Goal: Task Accomplishment & Management: Use online tool/utility

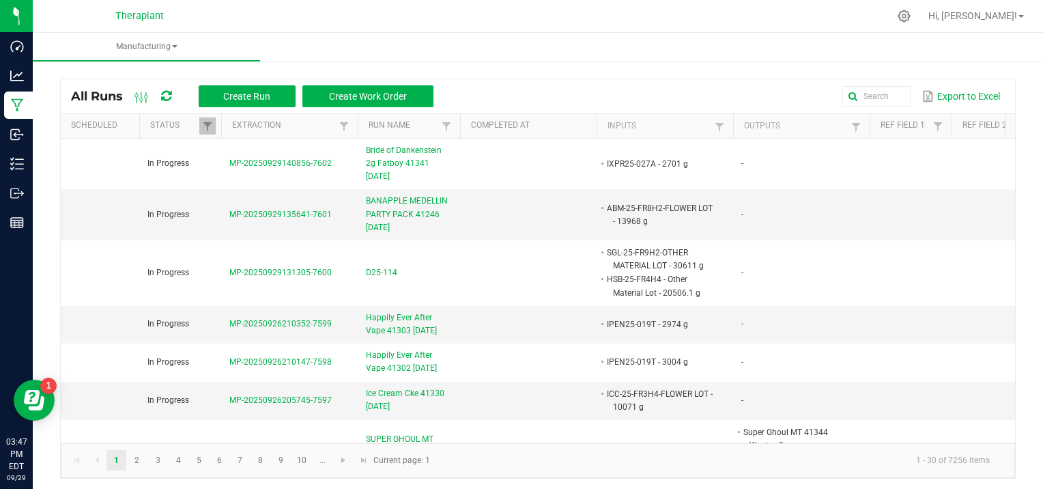
scroll to position [819, 0]
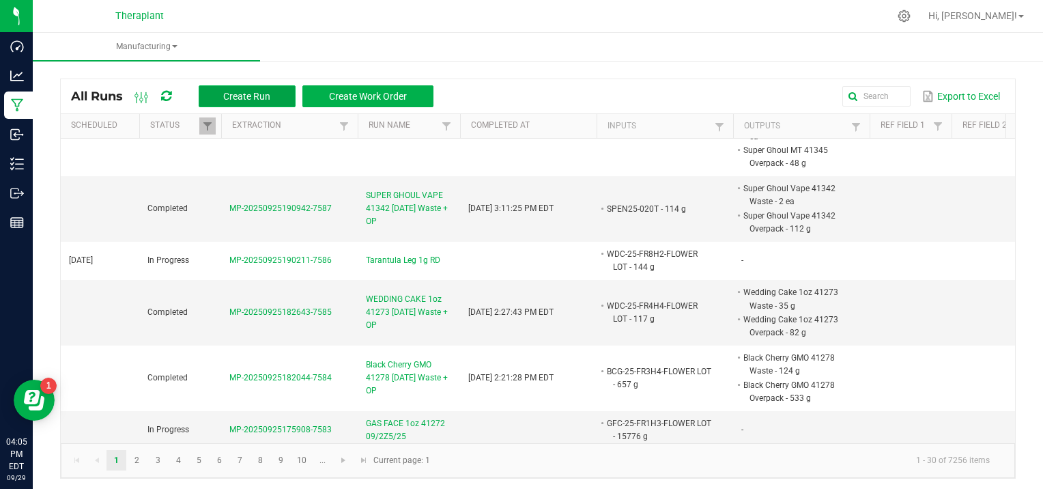
click at [224, 95] on span "Create Run" at bounding box center [246, 96] width 47 height 11
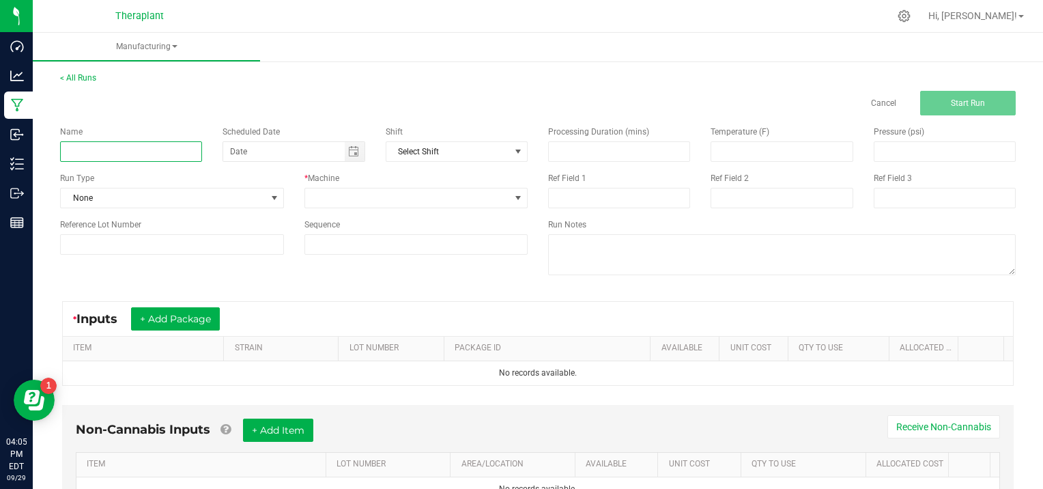
click at [90, 147] on input at bounding box center [131, 151] width 142 height 20
click at [106, 150] on input "w25-208" at bounding box center [131, 151] width 142 height 20
type input "w"
type input "W25-208"
click at [275, 197] on span at bounding box center [274, 197] width 11 height 11
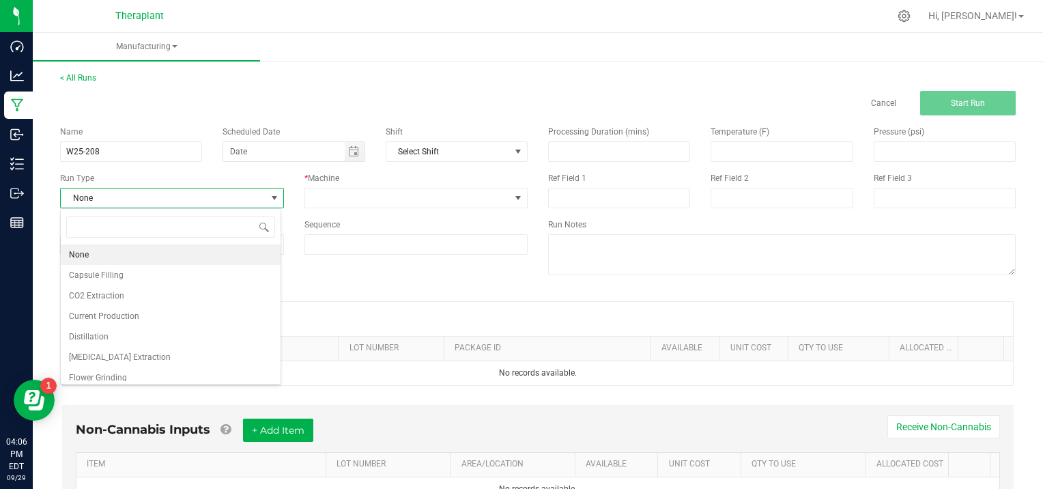
scroll to position [20, 220]
click at [139, 359] on li "[MEDICAL_DATA] Extraction" at bounding box center [171, 357] width 220 height 20
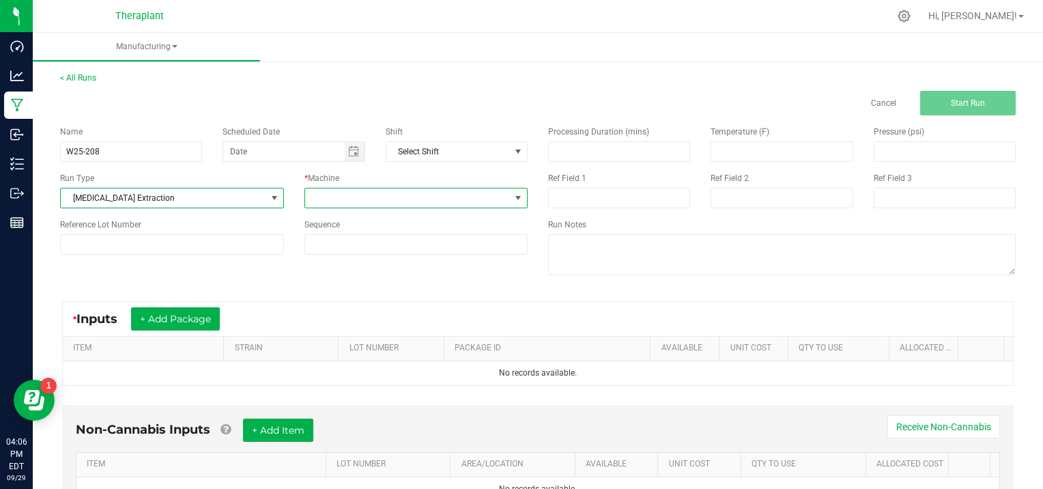
click at [516, 194] on span at bounding box center [517, 197] width 11 height 11
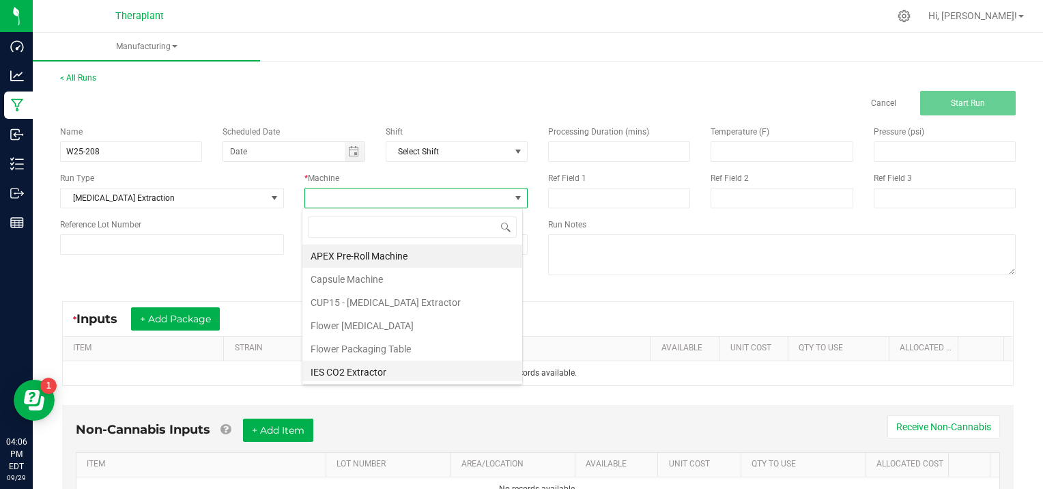
click at [391, 372] on li "IES CO2 Extractor" at bounding box center [412, 371] width 220 height 23
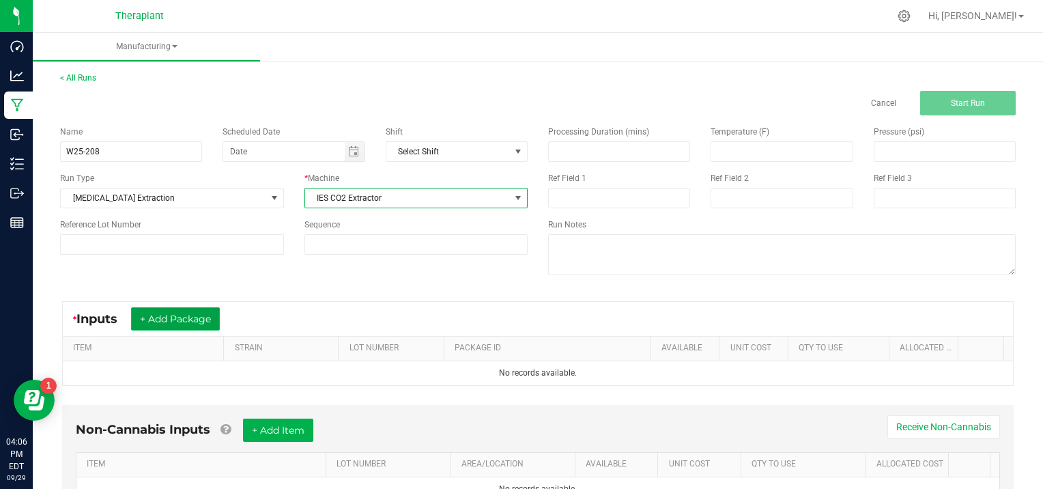
click at [152, 312] on button "+ Add Package" at bounding box center [175, 318] width 89 height 23
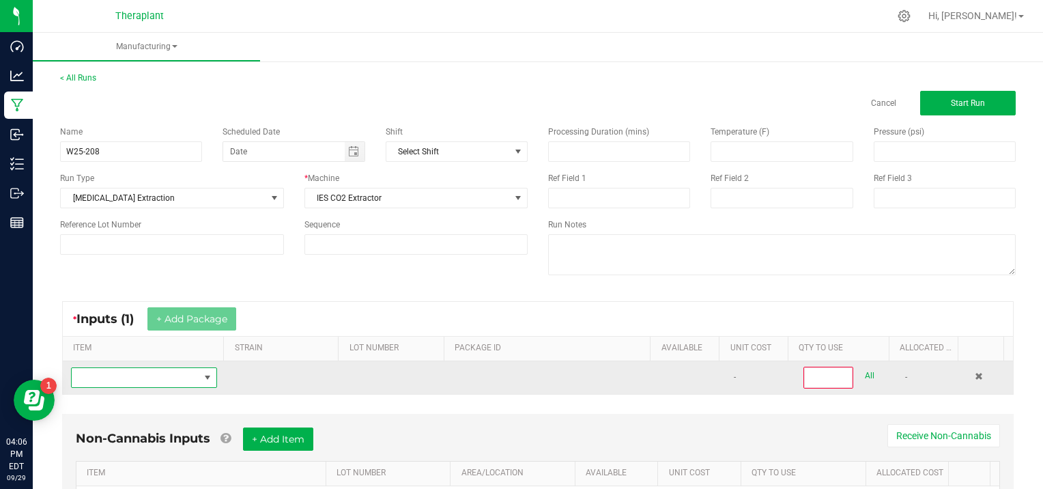
click at [96, 373] on span "NO DATA FOUND" at bounding box center [136, 377] width 128 height 19
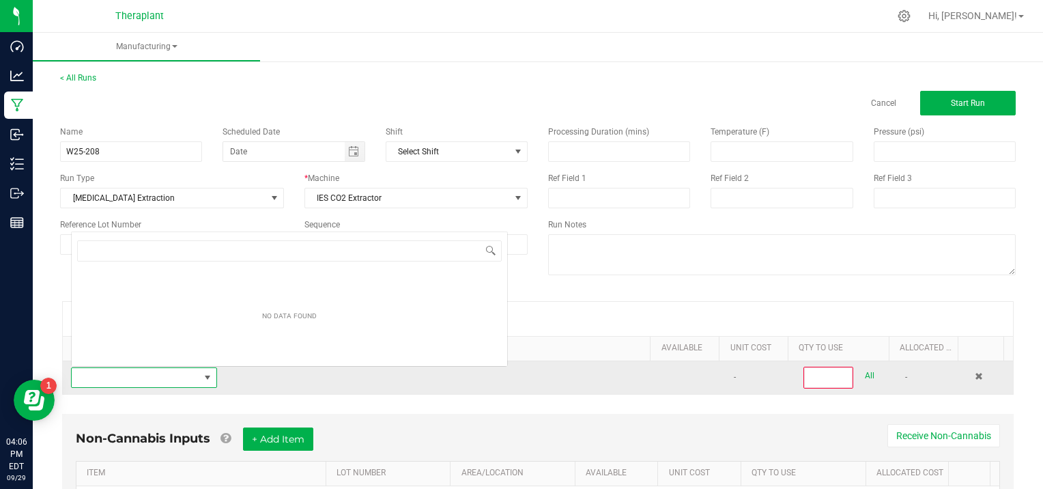
scroll to position [20, 141]
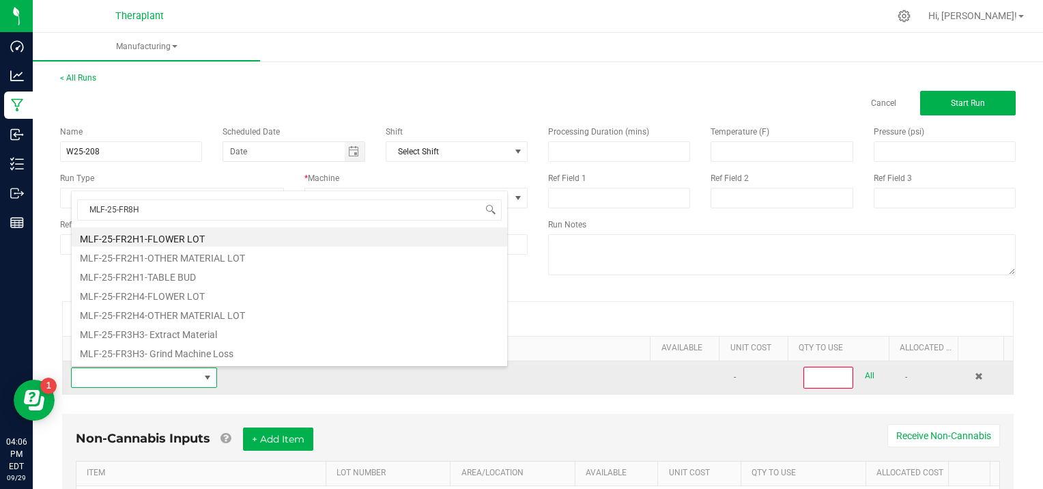
type input "MLF-25-FR8H2"
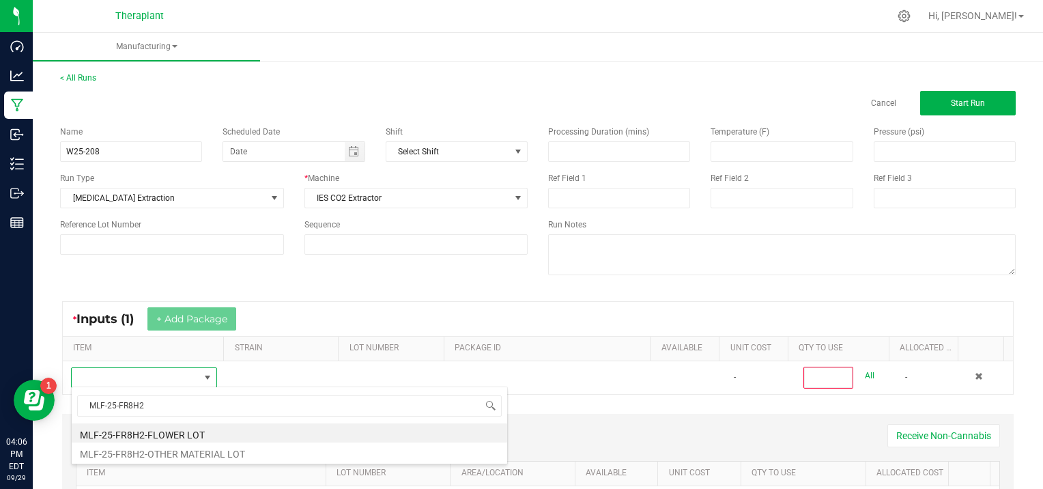
click at [155, 435] on li "MLF-25-FR8H2-FLOWER LOT" at bounding box center [289, 432] width 435 height 19
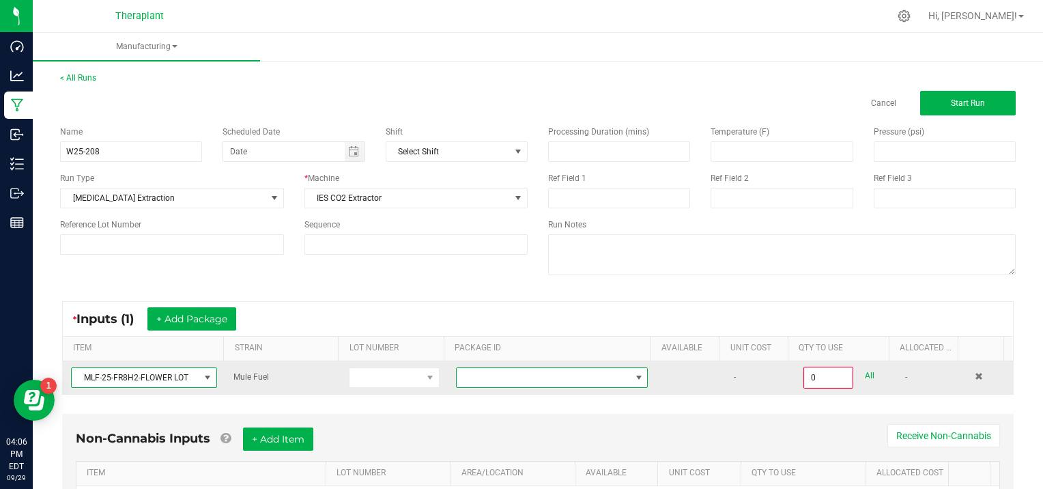
click at [633, 372] on span at bounding box center [638, 377] width 11 height 11
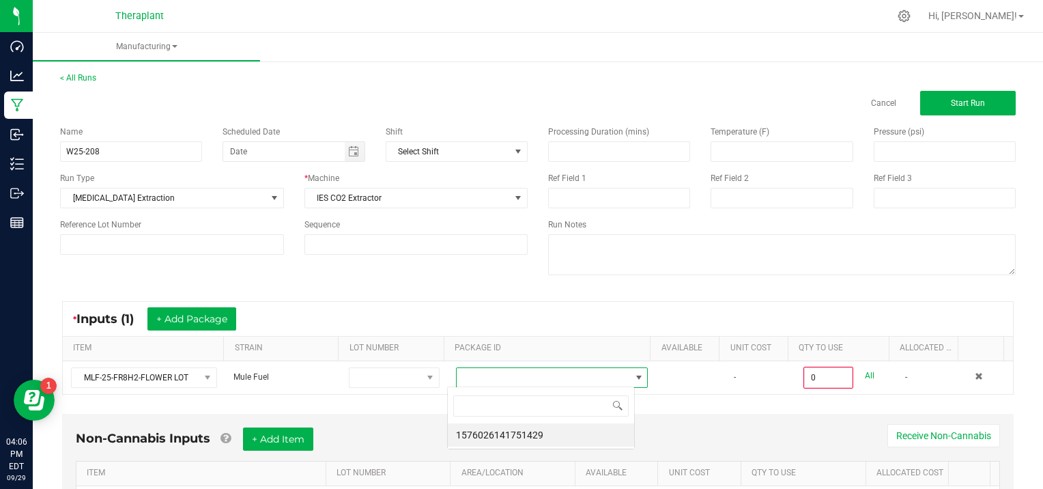
scroll to position [20, 187]
click at [590, 437] on li "1576026141751429" at bounding box center [541, 434] width 186 height 23
type input "0.0000 g"
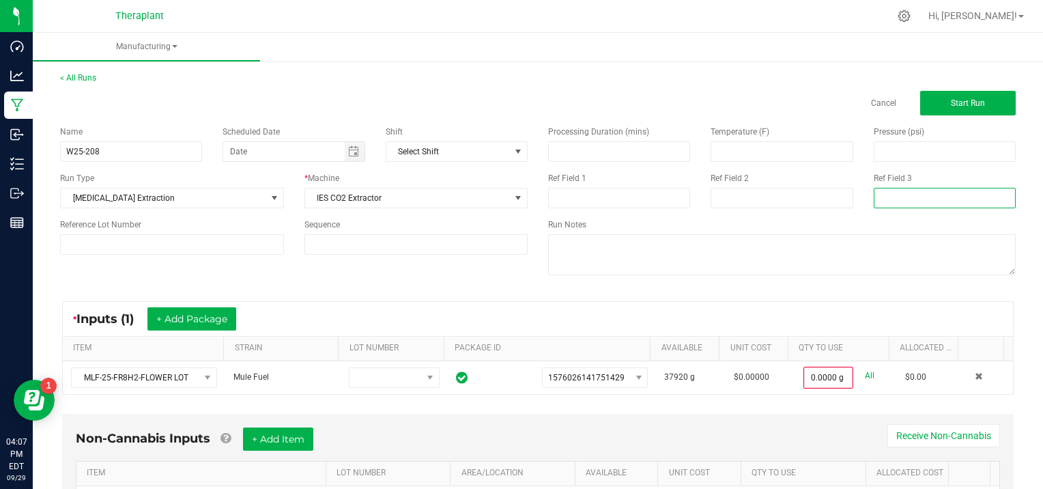
click at [873, 205] on input at bounding box center [944, 198] width 142 height 20
click at [458, 295] on div "* Inputs (1) + Add Package ITEM STRAIN LOT NUMBER PACKAGE ID AVAILABLE Unit Cos…" at bounding box center [538, 348] width 976 height 118
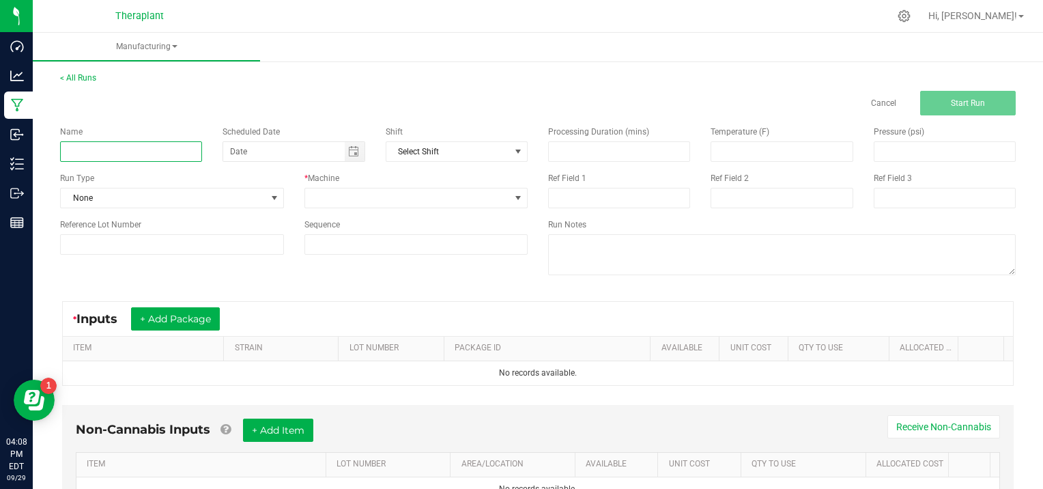
click at [104, 149] on input at bounding box center [131, 151] width 142 height 20
type input "W25-208"
click at [274, 198] on span at bounding box center [274, 197] width 11 height 11
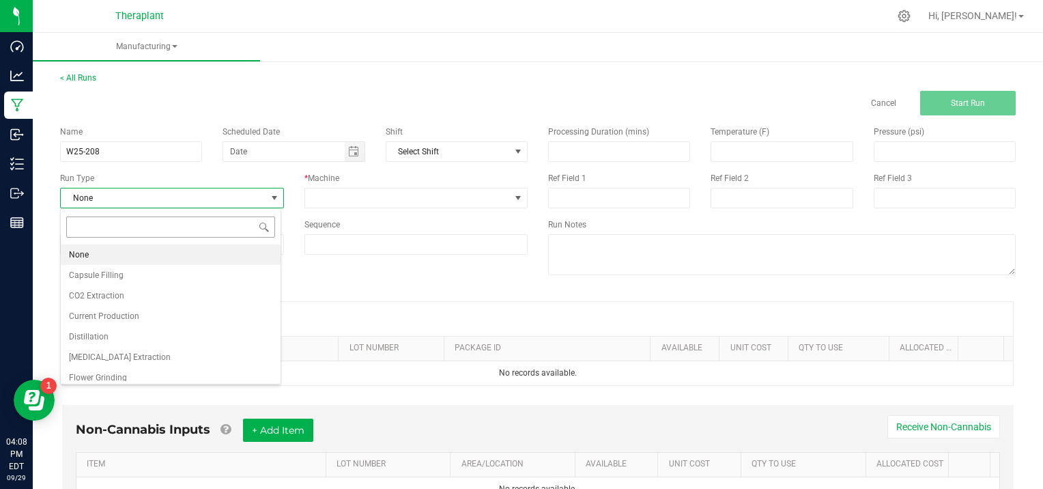
scroll to position [20, 220]
click at [164, 360] on li "[MEDICAL_DATA] Extraction" at bounding box center [171, 357] width 220 height 20
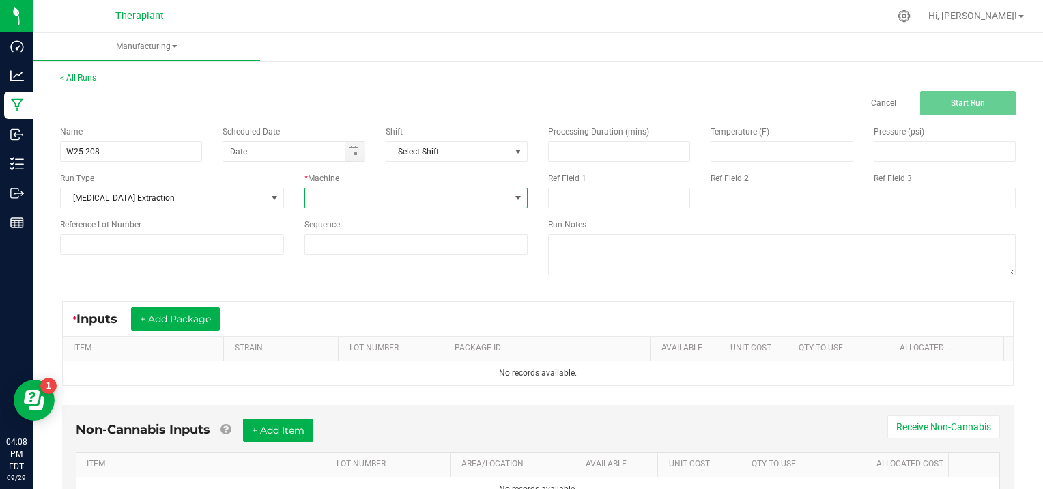
click at [513, 198] on span at bounding box center [517, 197] width 11 height 11
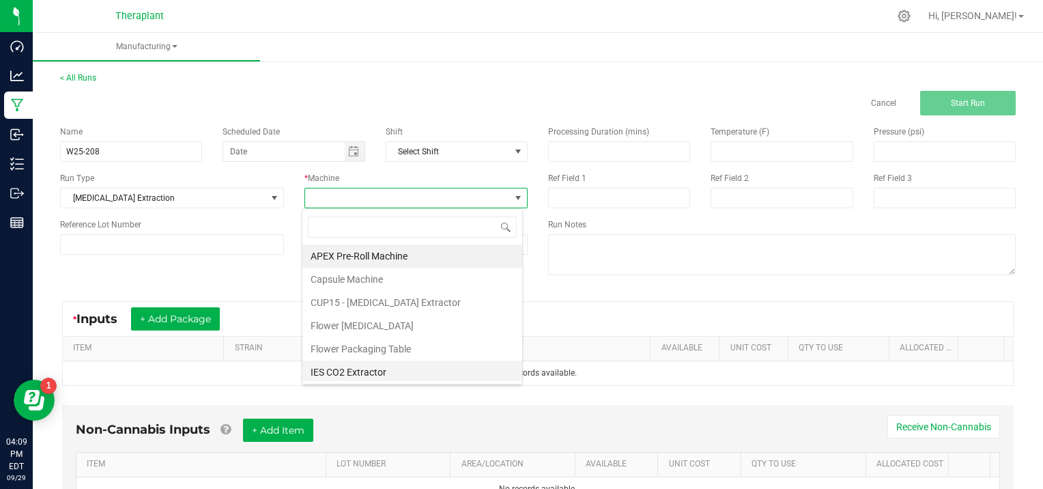
click at [333, 368] on li "IES CO2 Extractor" at bounding box center [412, 371] width 220 height 23
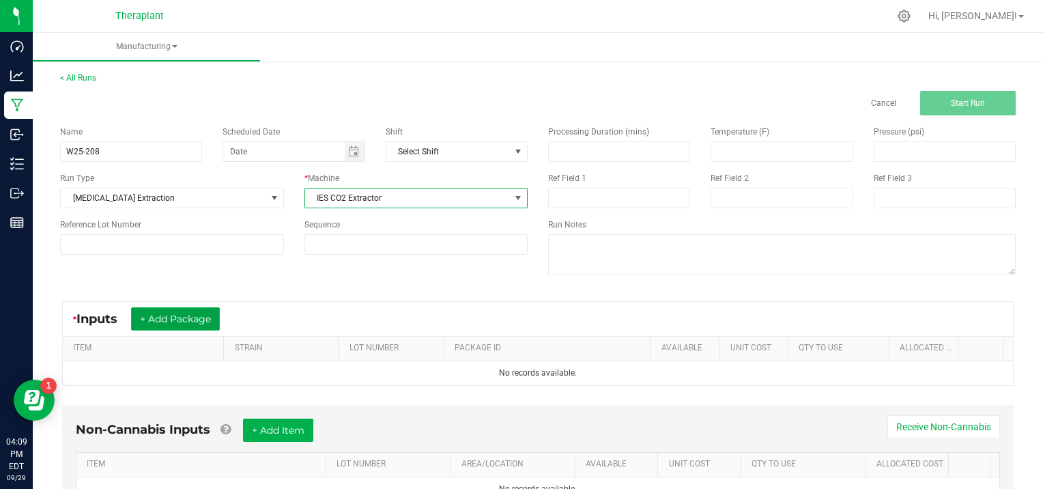
click at [153, 310] on button "+ Add Package" at bounding box center [175, 318] width 89 height 23
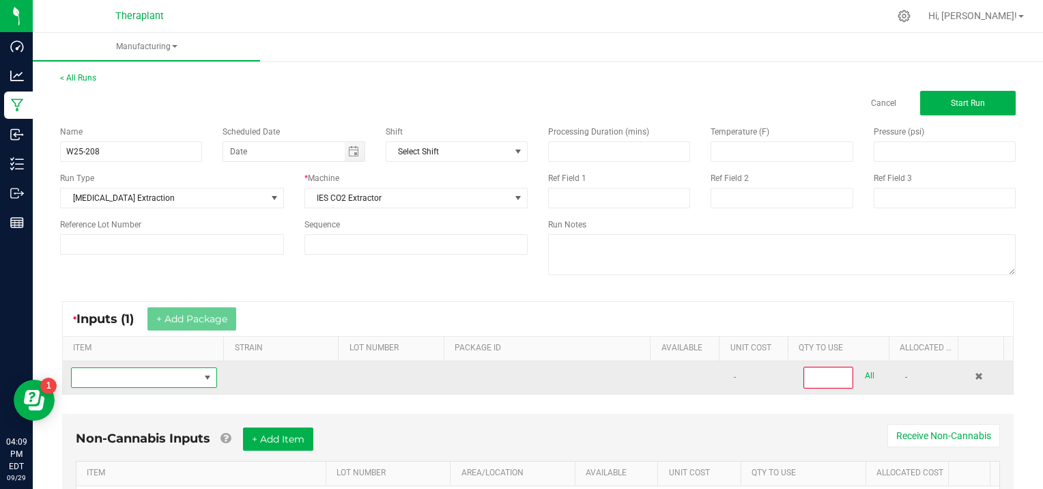
click at [115, 375] on span "NO DATA FOUND" at bounding box center [136, 377] width 128 height 19
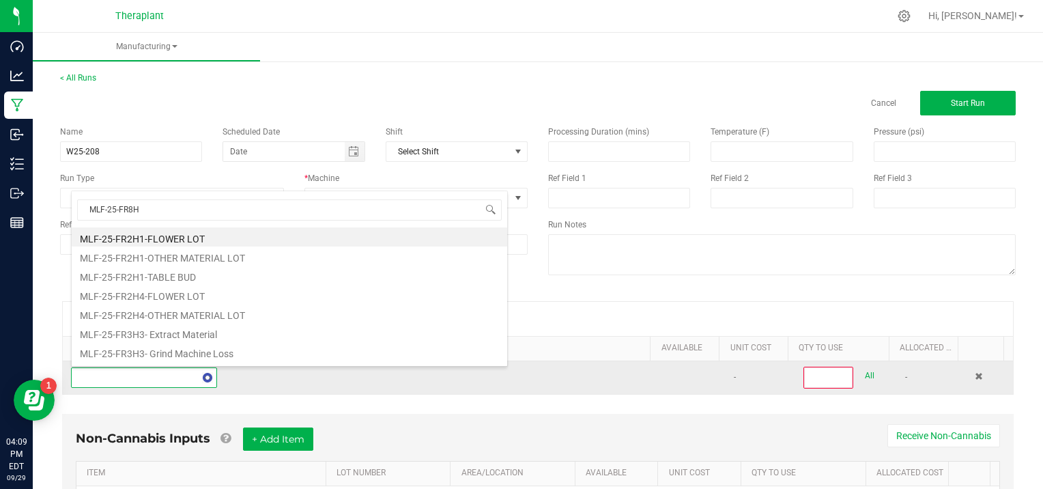
scroll to position [0, 0]
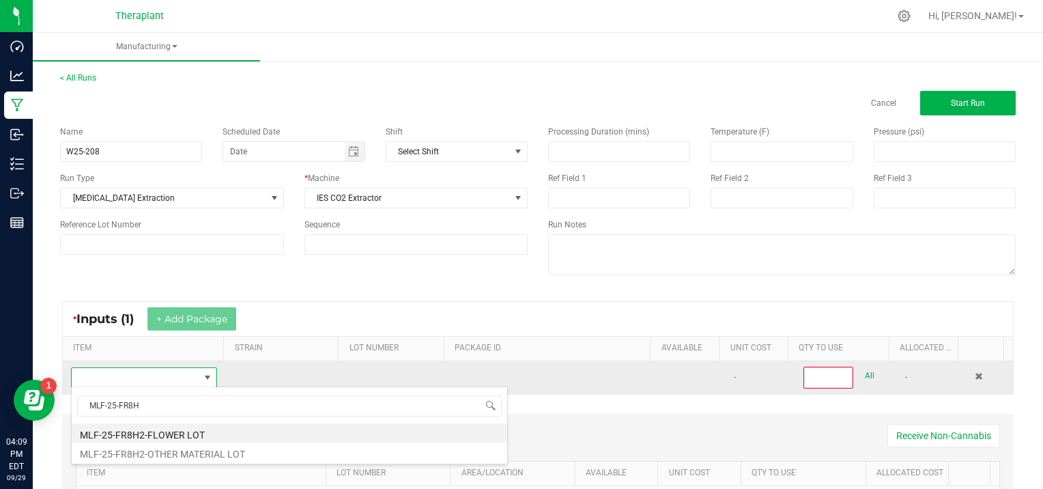
type input "MLF-25-FR8H2"
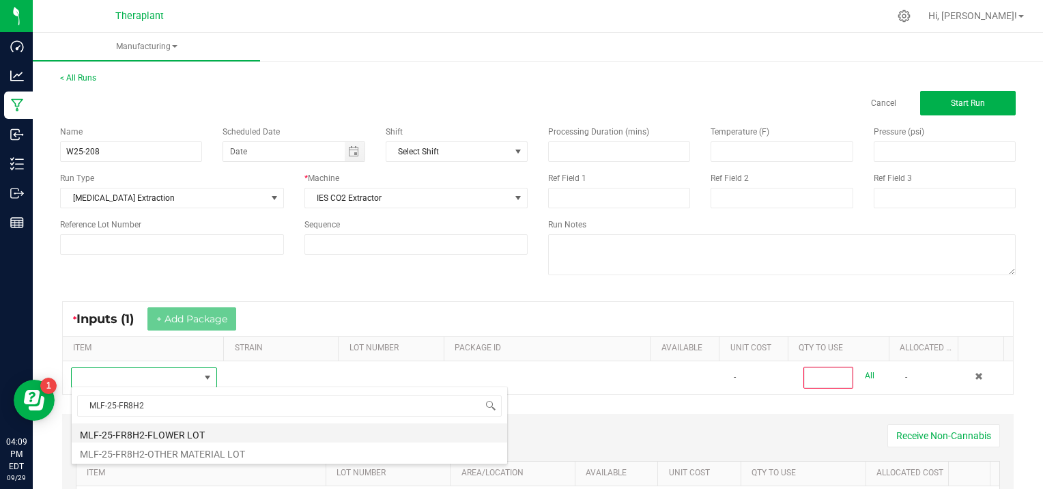
click at [168, 429] on li "MLF-25-FR8H2-FLOWER LOT" at bounding box center [289, 432] width 435 height 19
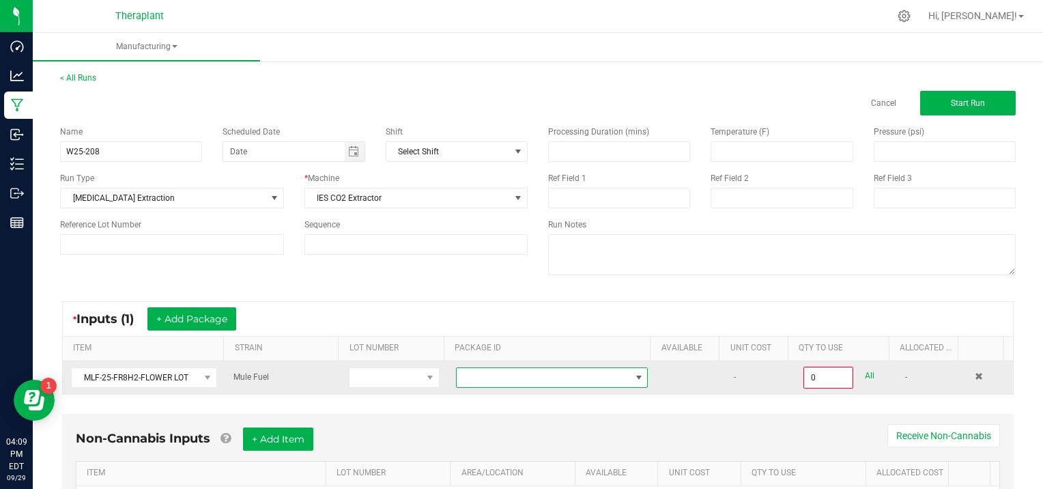
click at [633, 375] on span at bounding box center [638, 377] width 11 height 11
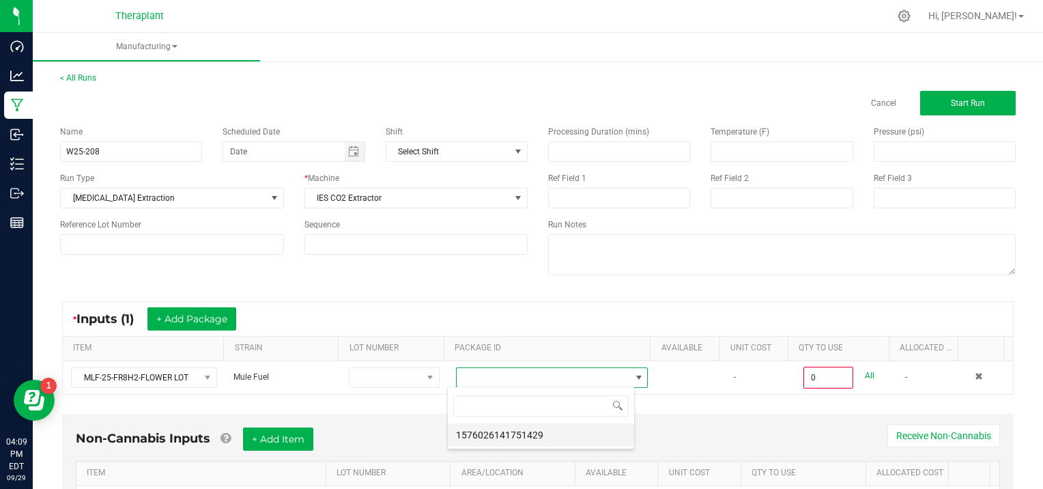
scroll to position [20, 187]
click at [613, 428] on li "1576026141751429" at bounding box center [541, 434] width 186 height 23
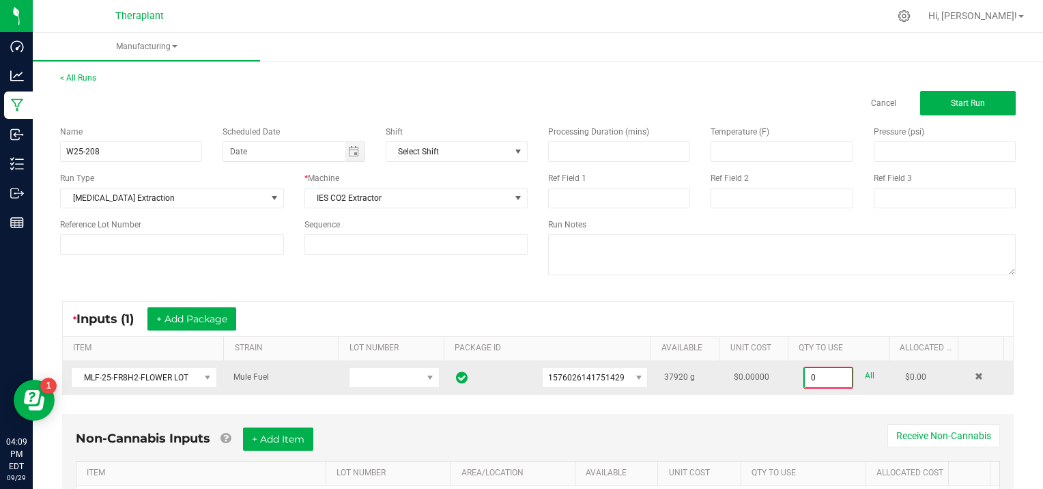
click at [830, 379] on input "0" at bounding box center [828, 377] width 47 height 19
click at [865, 374] on link "All" at bounding box center [870, 375] width 10 height 18
type input "37920.0000 g"
click at [951, 102] on span "Start Run" at bounding box center [968, 103] width 34 height 10
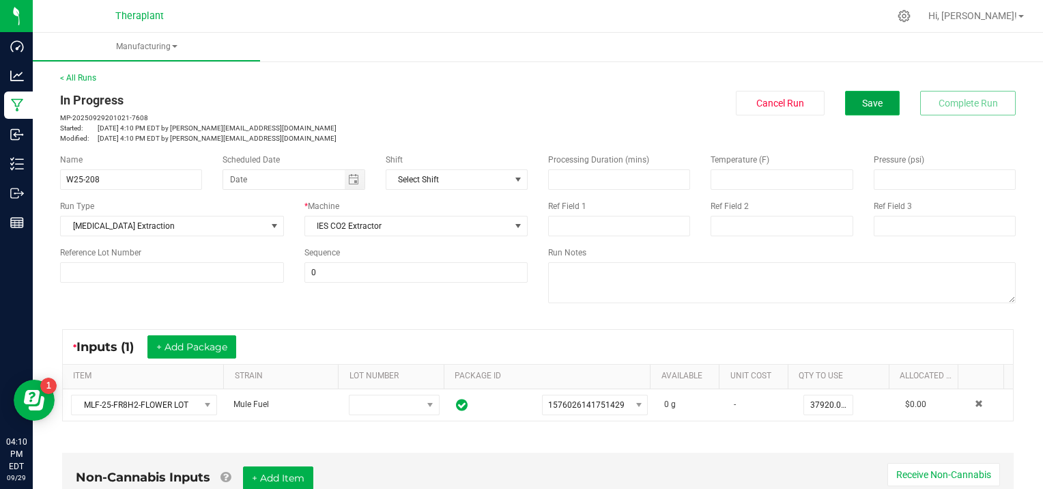
click at [862, 103] on span "Save" at bounding box center [872, 103] width 20 height 11
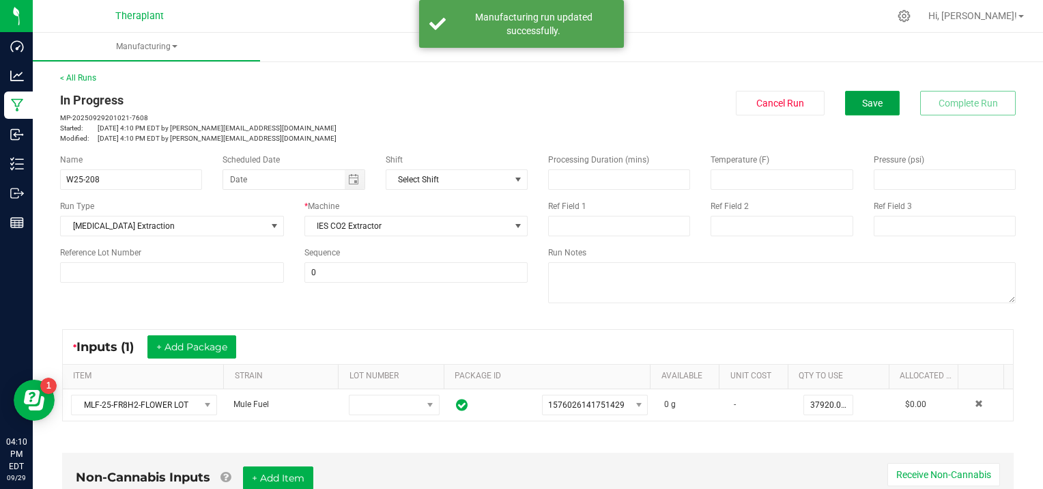
click at [862, 102] on span "Save" at bounding box center [872, 103] width 20 height 11
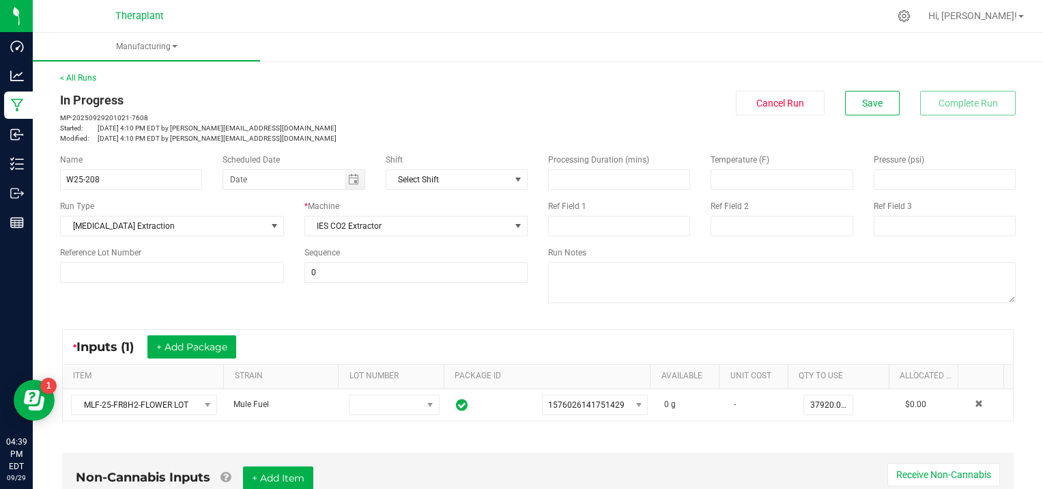
click at [862, 98] on span "Save" at bounding box center [872, 103] width 20 height 11
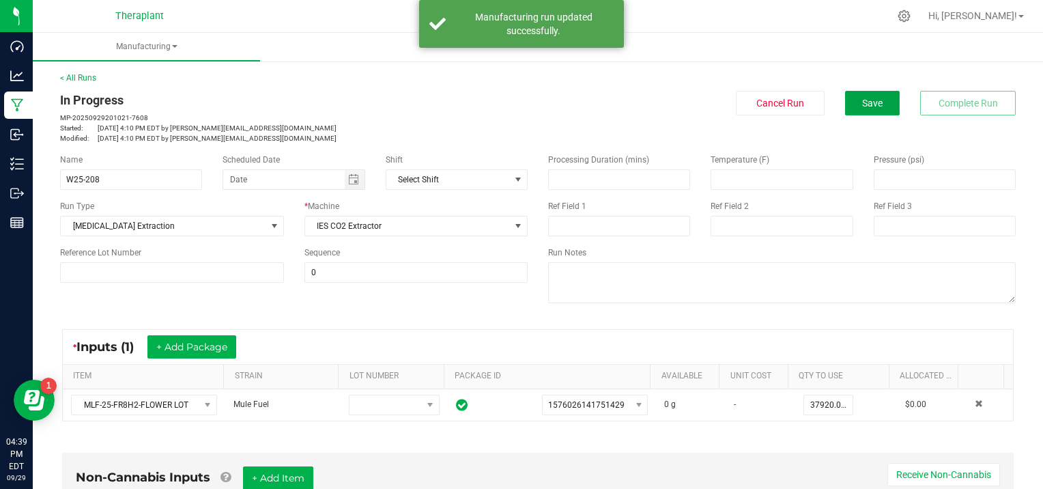
click at [862, 98] on span "Save" at bounding box center [872, 103] width 20 height 11
click at [74, 78] on link "< All Runs" at bounding box center [78, 78] width 36 height 10
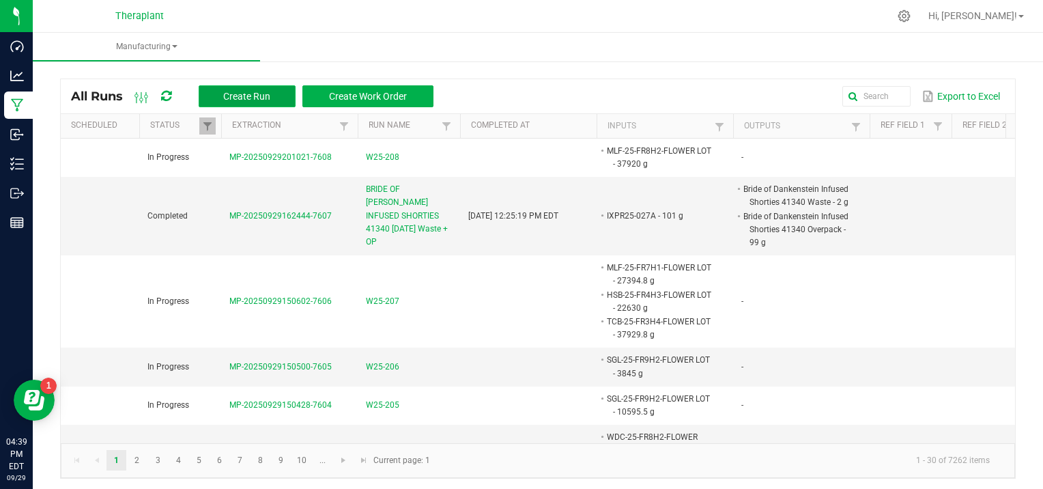
click at [278, 93] on button "Create Run" at bounding box center [247, 96] width 97 height 22
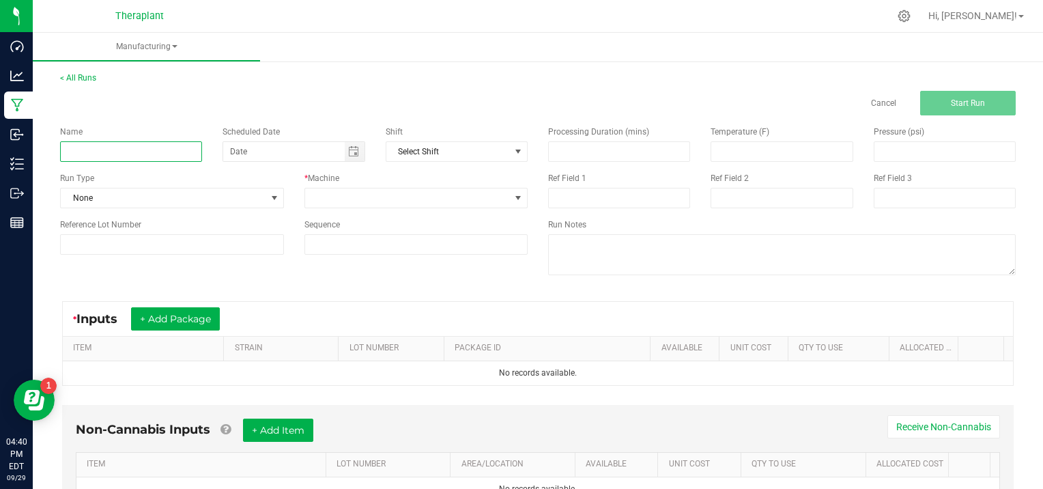
click at [101, 149] on input at bounding box center [131, 151] width 142 height 20
type input "BANAPPLE MEDELLIN 7g 41194 09/30/25"
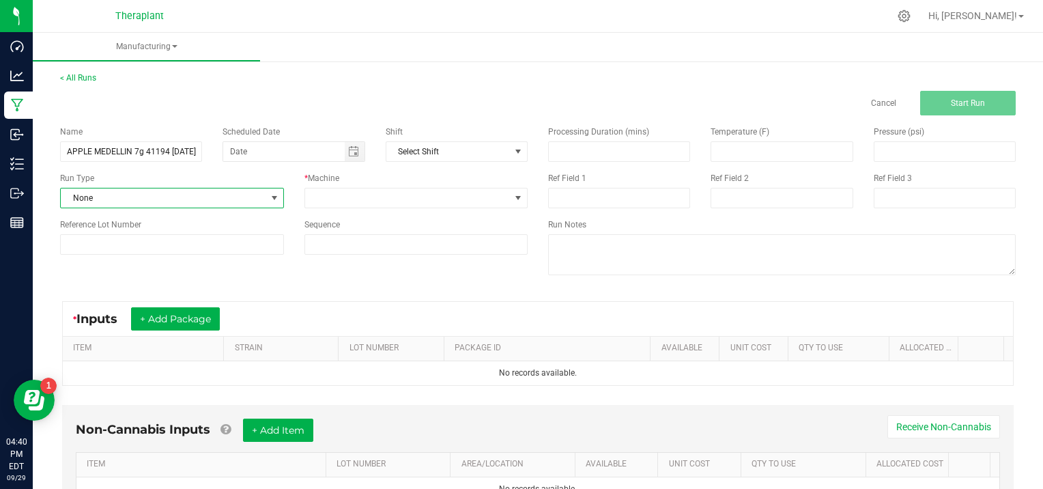
scroll to position [0, 0]
click at [270, 198] on span at bounding box center [274, 197] width 11 height 11
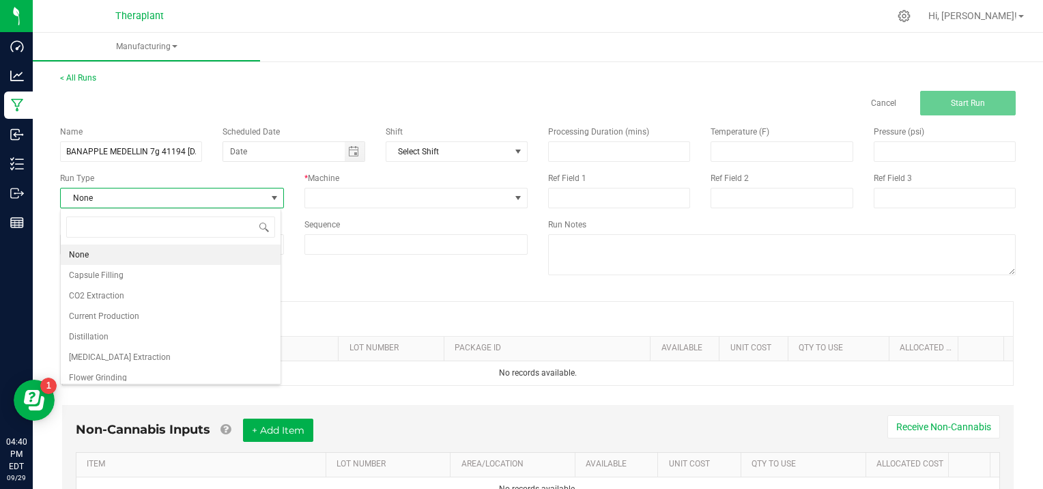
scroll to position [27, 0]
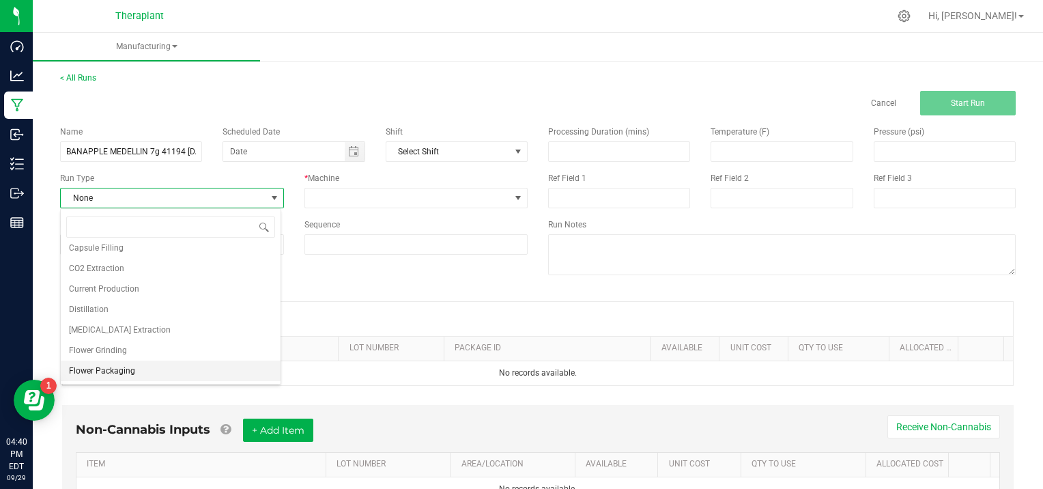
click at [175, 376] on li "Flower Packaging" at bounding box center [171, 370] width 220 height 20
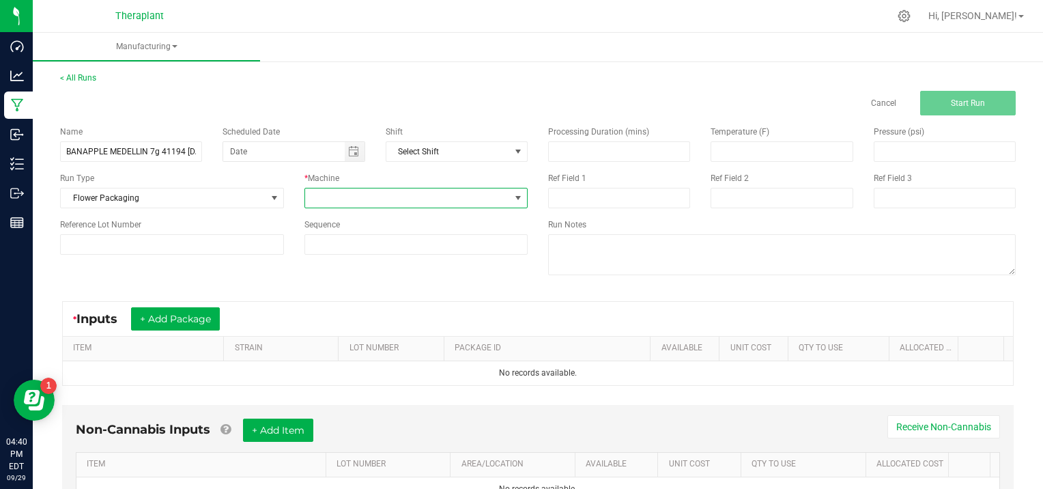
click at [512, 197] on span at bounding box center [517, 197] width 11 height 11
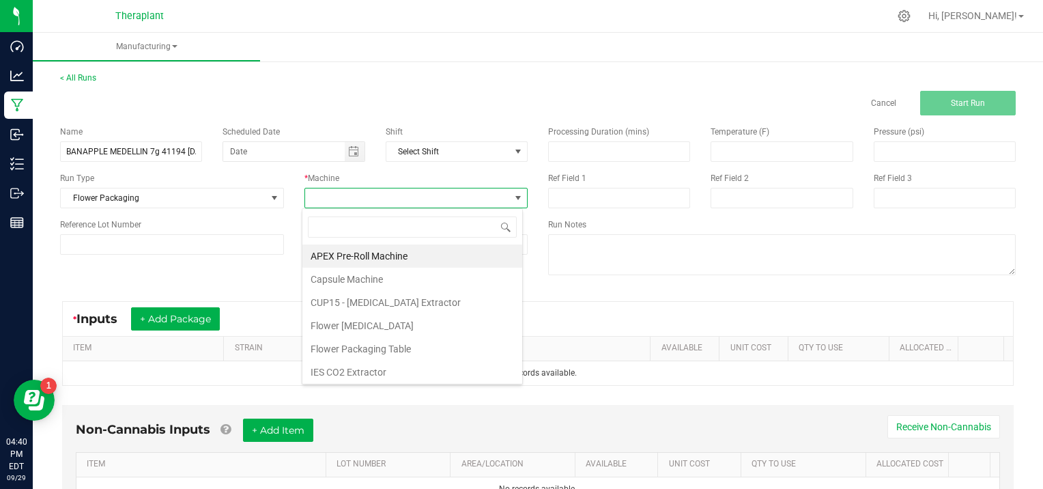
scroll to position [20, 220]
click at [441, 352] on li "Flower Packaging Table" at bounding box center [412, 348] width 220 height 23
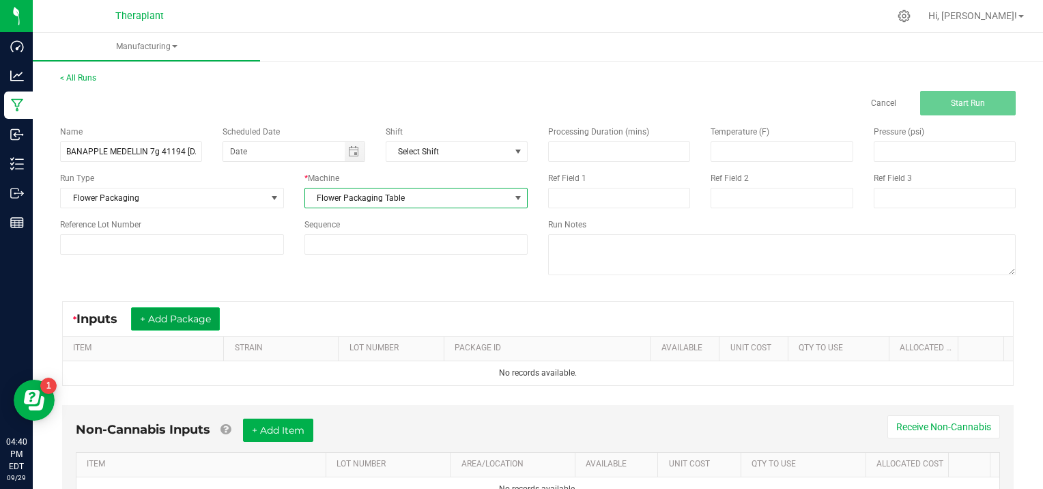
click at [193, 314] on button "+ Add Package" at bounding box center [175, 318] width 89 height 23
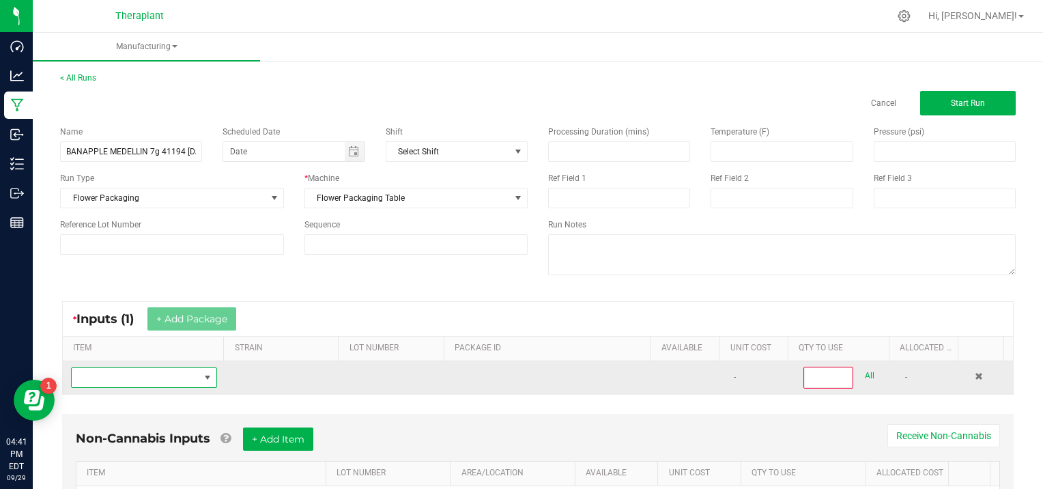
click at [147, 378] on span "NO DATA FOUND" at bounding box center [136, 377] width 128 height 19
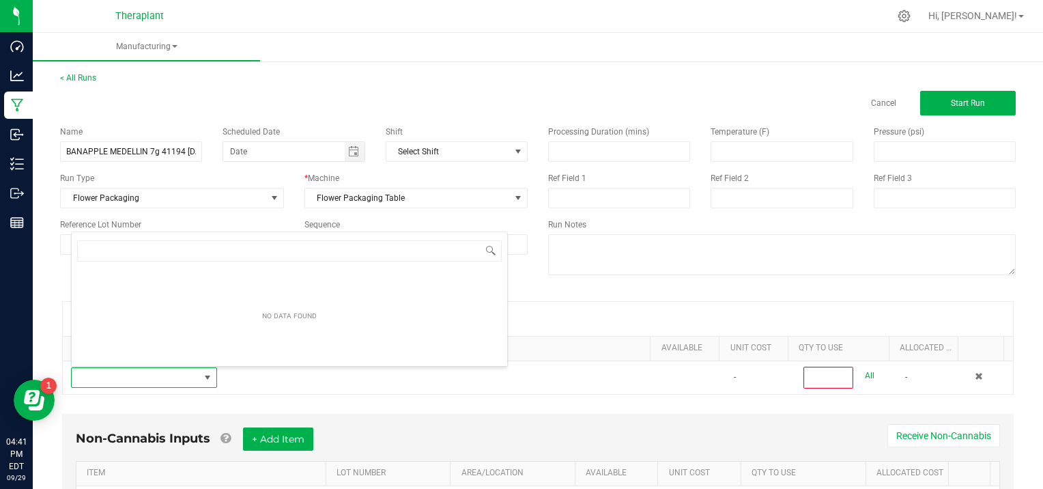
scroll to position [20, 141]
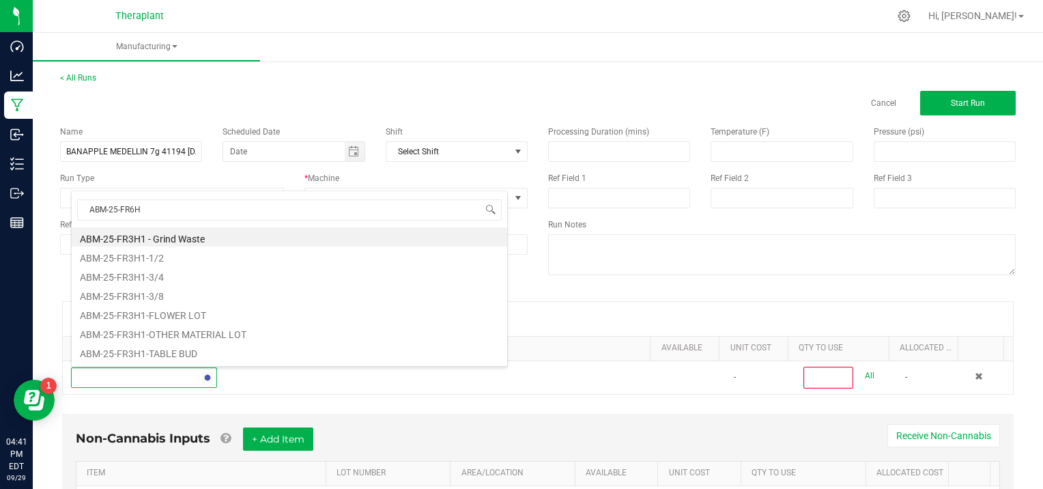
type input "ABM-25-FR6H1"
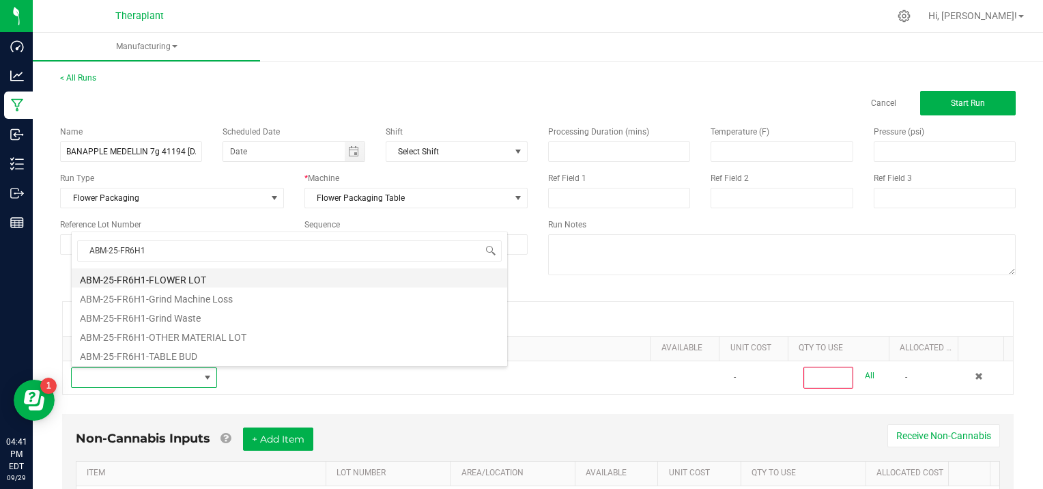
click at [183, 284] on li "ABM-25-FR6H1-FLOWER LOT" at bounding box center [289, 277] width 435 height 19
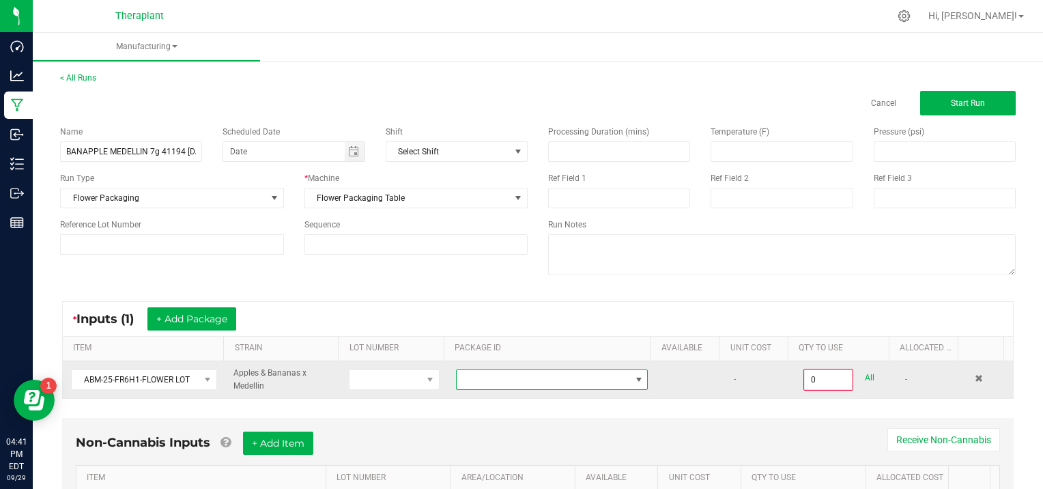
click at [633, 374] on span at bounding box center [638, 379] width 11 height 11
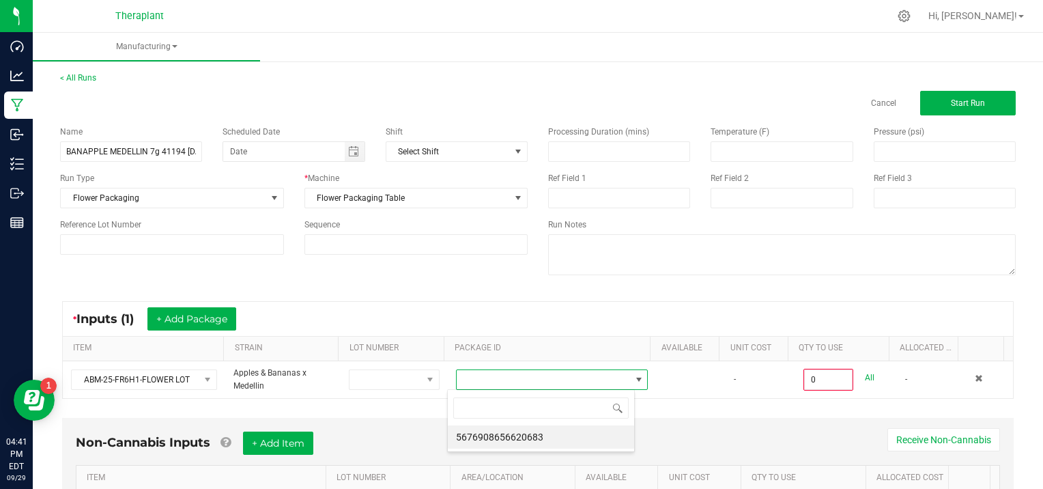
scroll to position [20, 187]
click at [606, 438] on li "5676908656620683" at bounding box center [541, 436] width 186 height 23
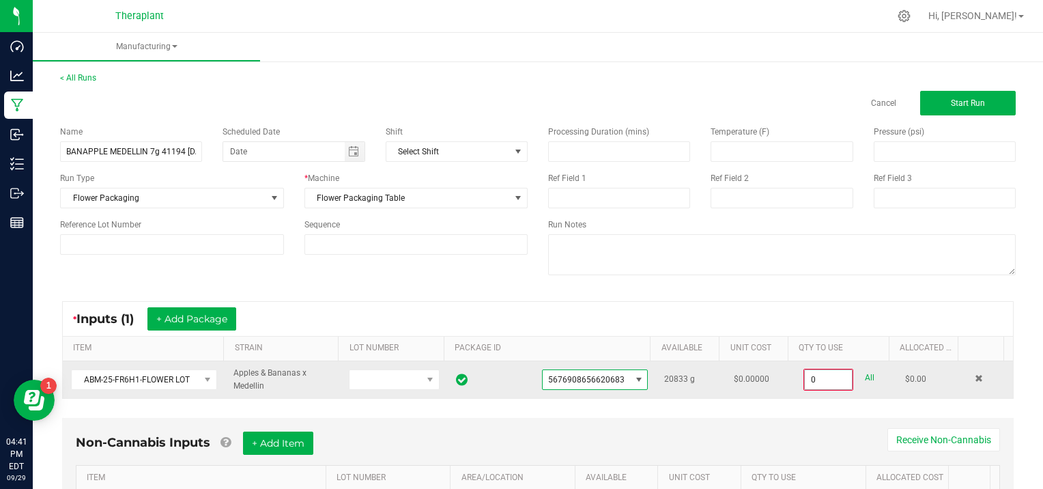
click at [824, 377] on input "0" at bounding box center [828, 379] width 47 height 19
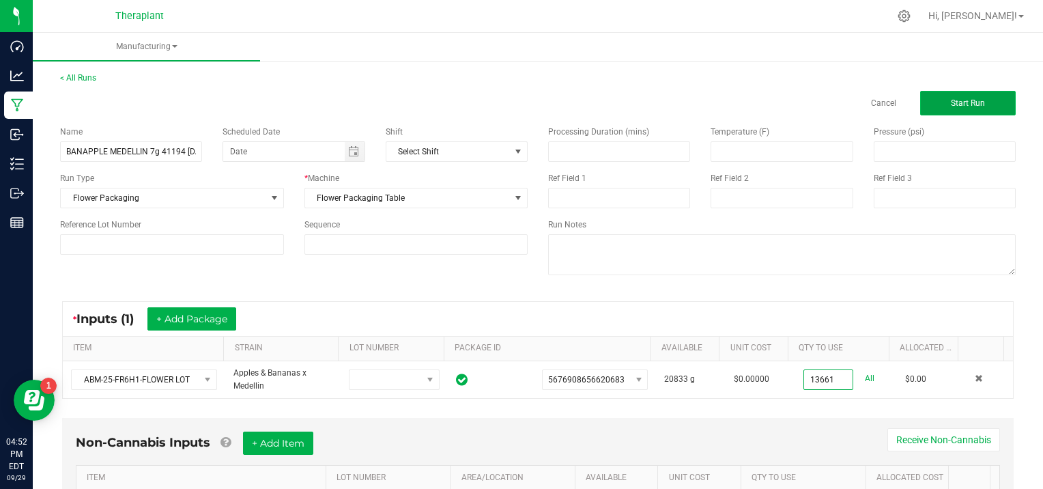
type input "13661.0000 g"
click at [935, 109] on button "Start Run" at bounding box center [968, 103] width 96 height 25
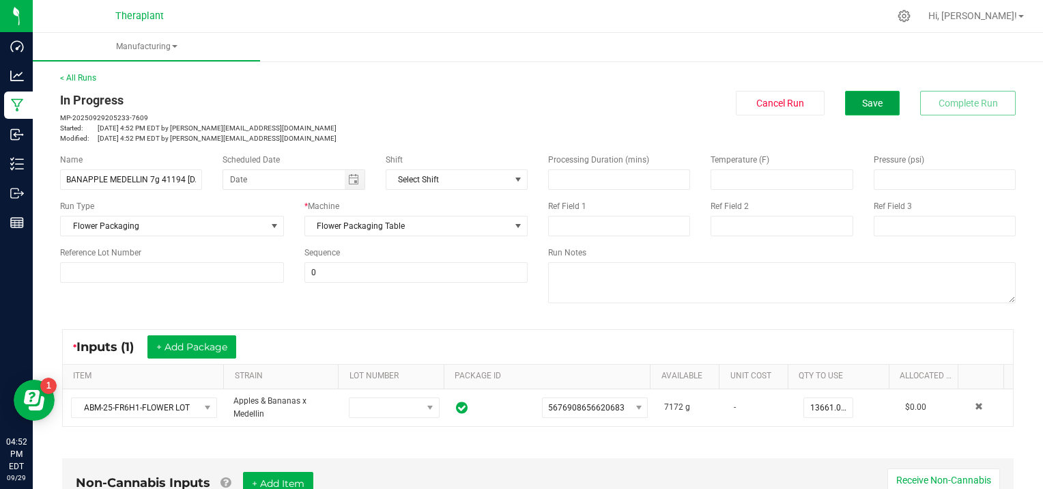
click at [856, 113] on button "Save" at bounding box center [872, 103] width 55 height 25
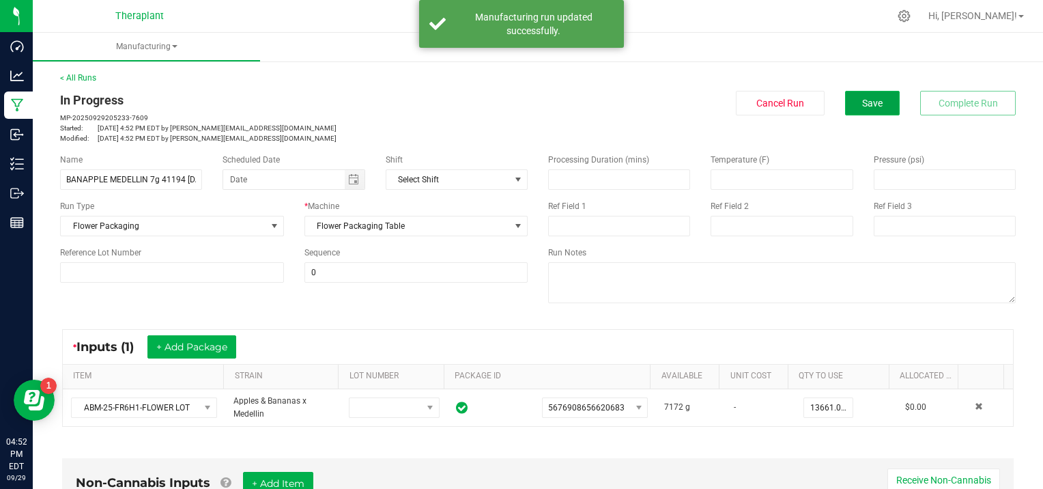
click at [862, 100] on span "Save" at bounding box center [872, 103] width 20 height 11
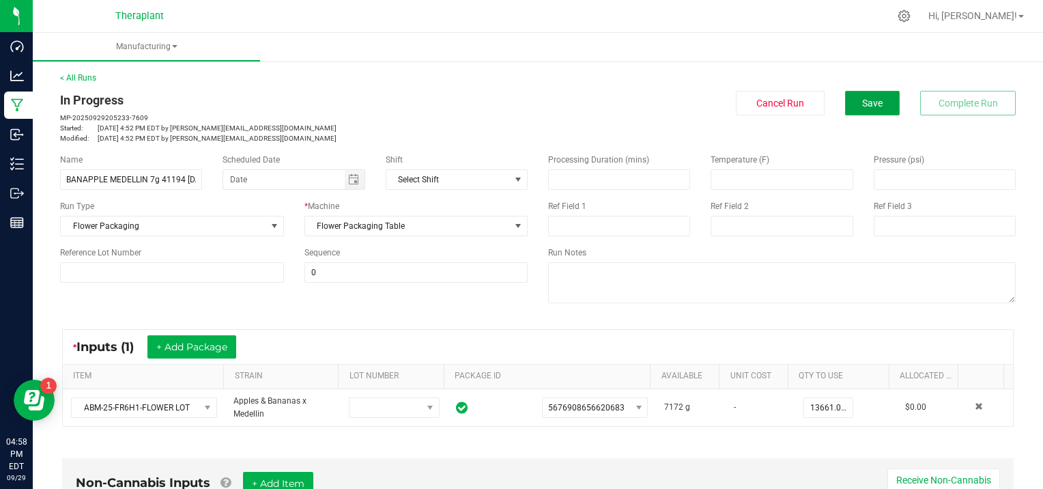
click at [877, 100] on button "Save" at bounding box center [872, 103] width 55 height 25
click at [875, 101] on button "Save" at bounding box center [872, 103] width 55 height 25
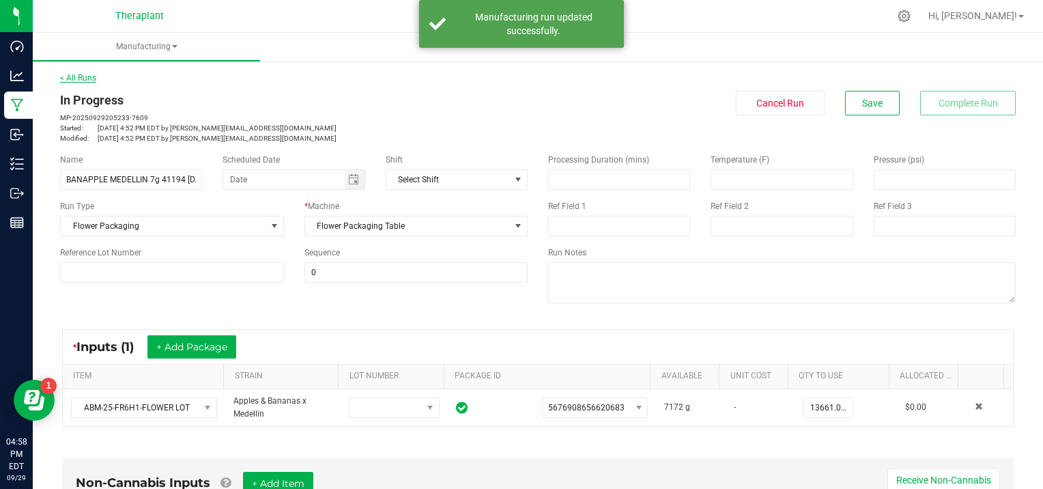
click at [74, 76] on link "< All Runs" at bounding box center [78, 78] width 36 height 10
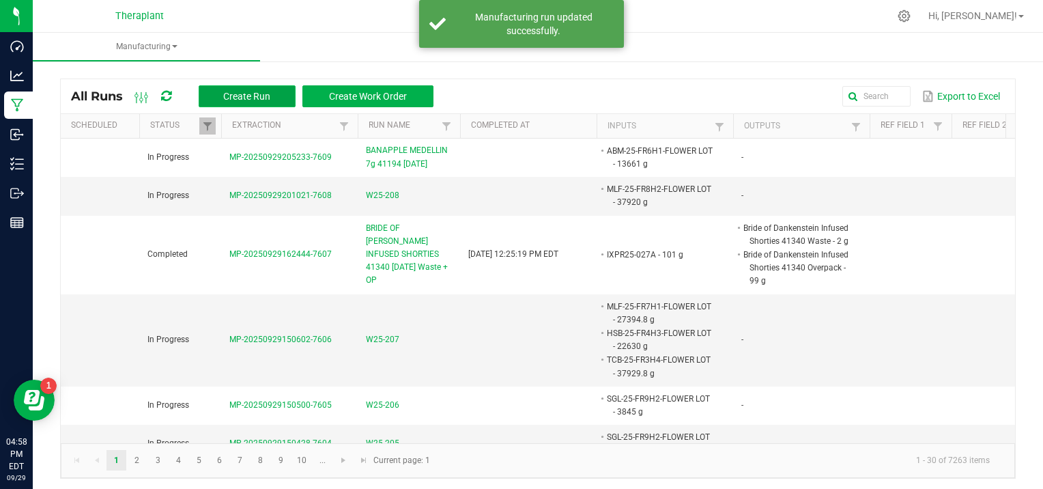
click at [247, 100] on span "Create Run" at bounding box center [246, 96] width 47 height 11
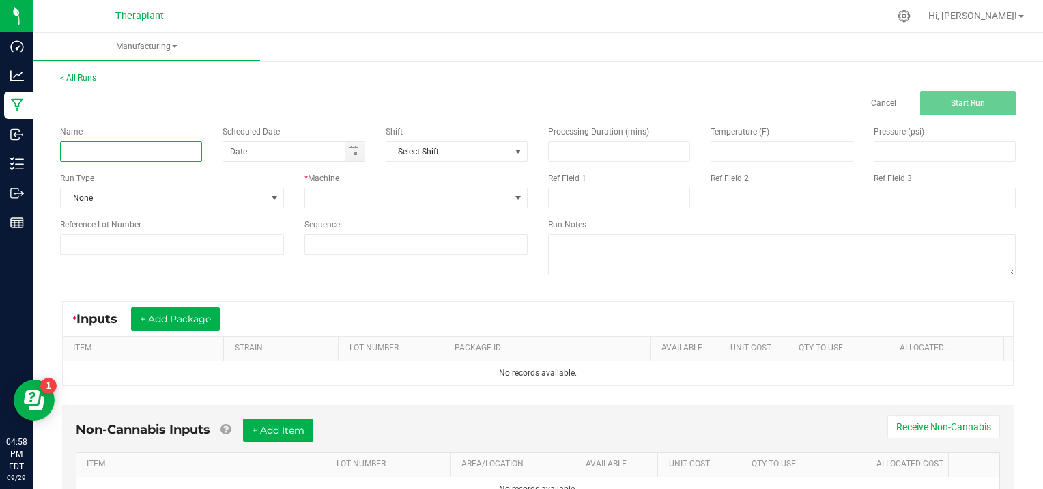
click at [105, 150] on input at bounding box center [131, 151] width 142 height 20
type input "all:hours MULEFUEL BUBBLEHASH INFUSED SHORTIES 41346 09/30/25"
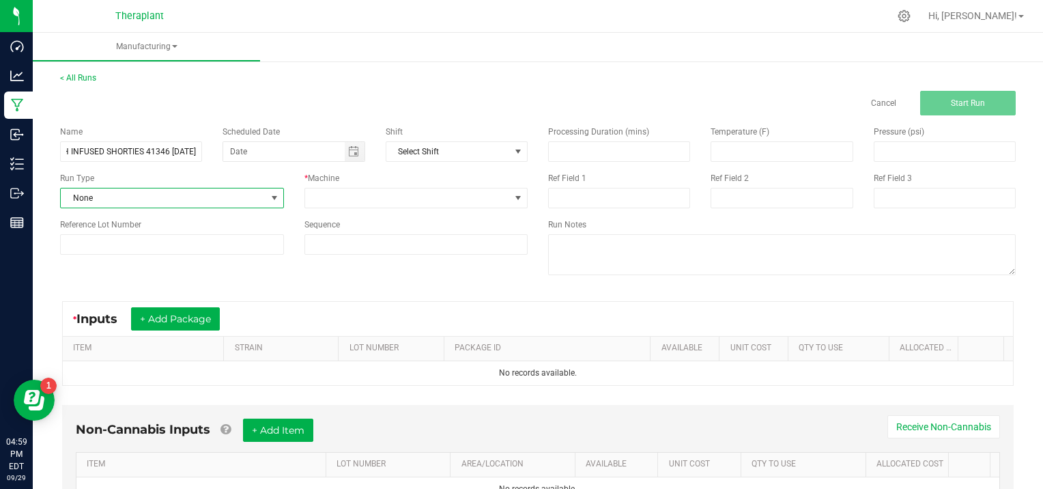
scroll to position [0, 0]
click at [271, 197] on span at bounding box center [274, 197] width 11 height 11
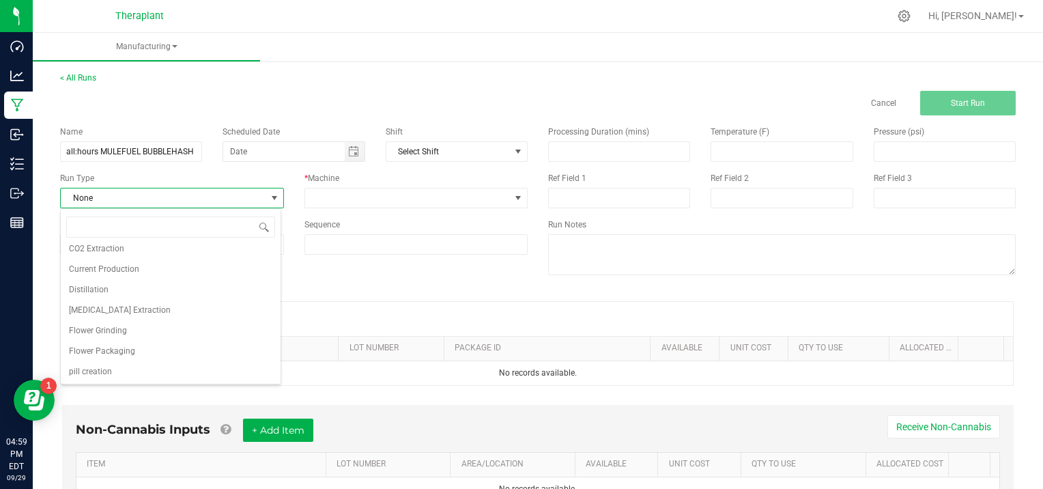
scroll to position [88, 0]
click at [136, 349] on span "Pre-Roll Production" at bounding box center [104, 351] width 71 height 14
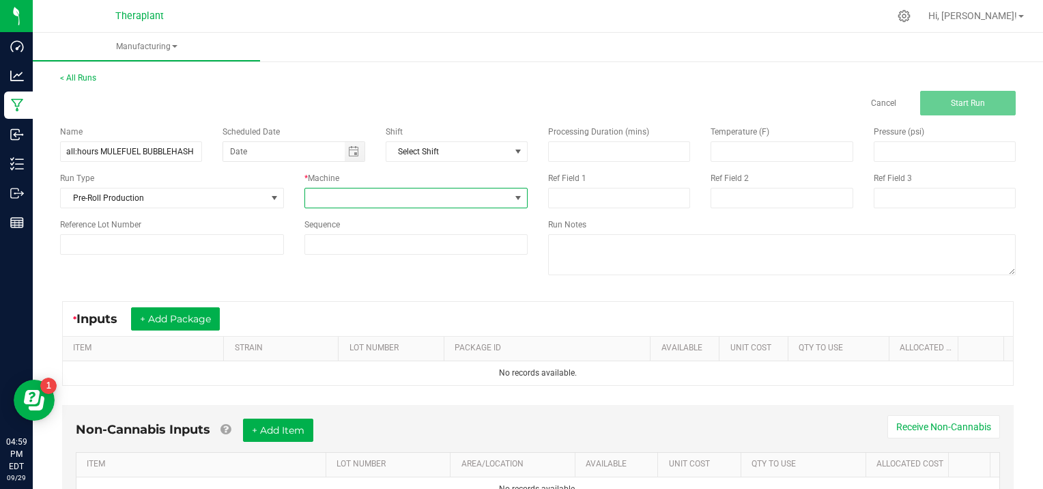
click at [513, 196] on span at bounding box center [517, 197] width 11 height 11
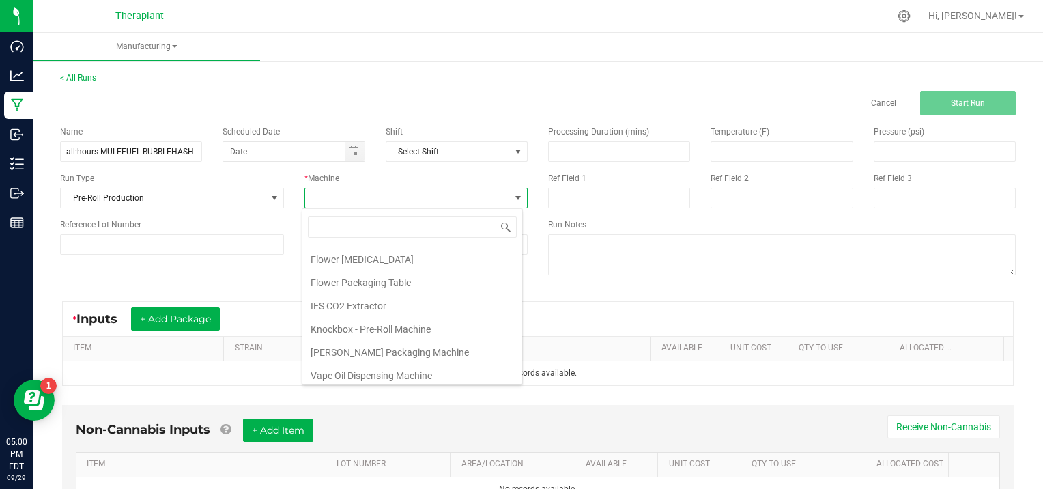
scroll to position [70, 0]
click at [446, 323] on li "Knockbox - Pre-Roll Machine" at bounding box center [412, 325] width 220 height 23
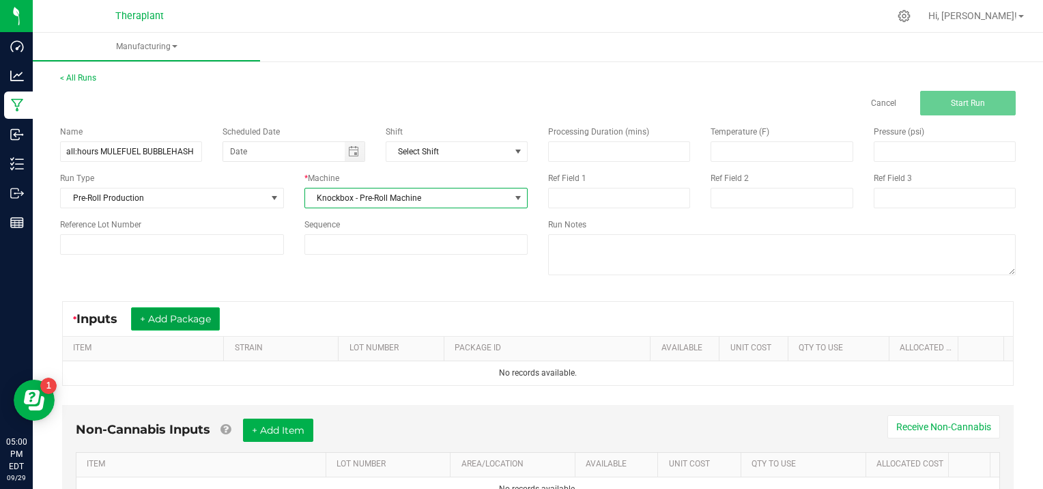
click at [173, 313] on button "+ Add Package" at bounding box center [175, 318] width 89 height 23
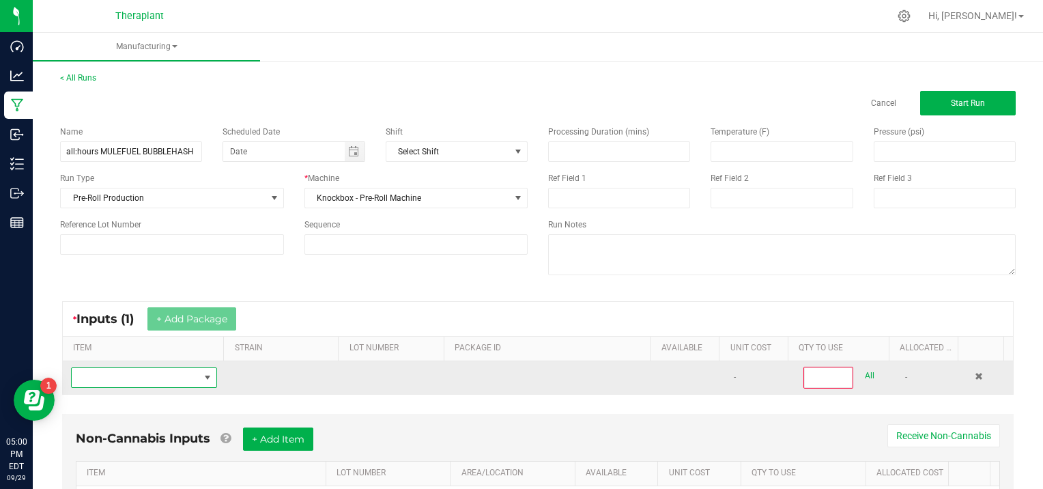
click at [104, 382] on span "NO DATA FOUND" at bounding box center [136, 377] width 128 height 19
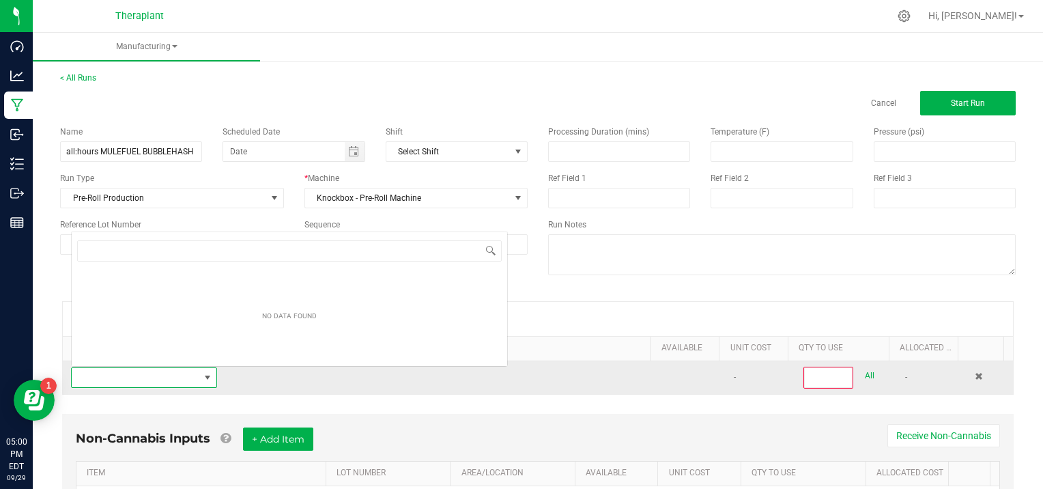
scroll to position [20, 141]
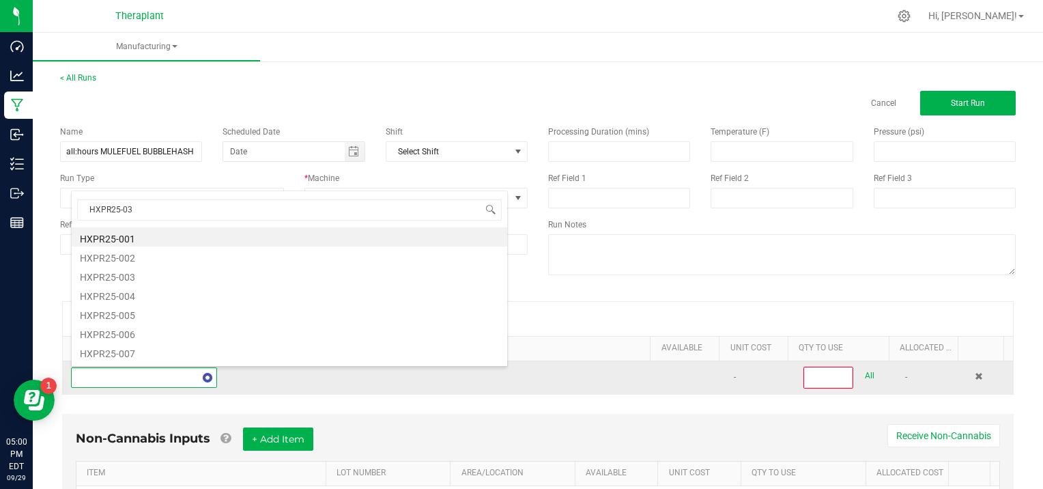
type input "HXPR25-032"
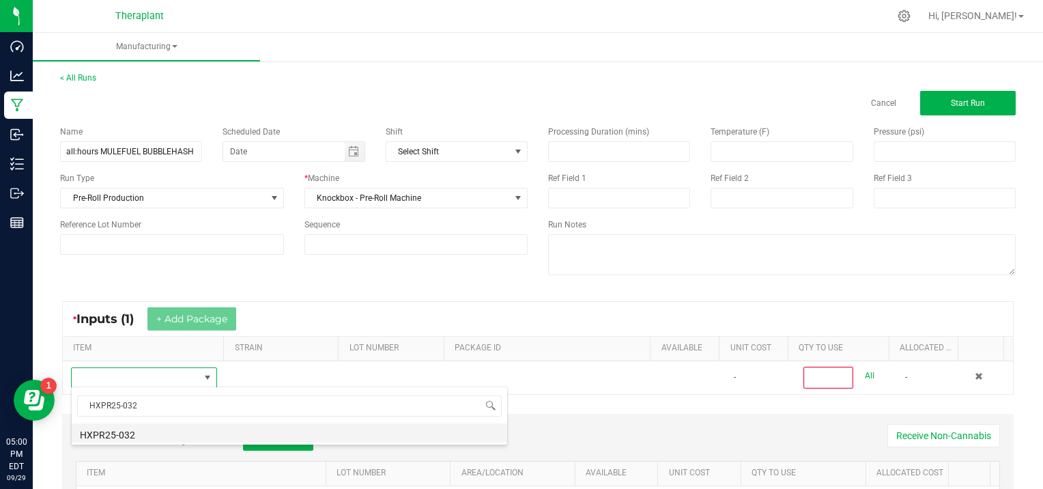
click at [145, 435] on li "HXPR25-032" at bounding box center [289, 432] width 435 height 19
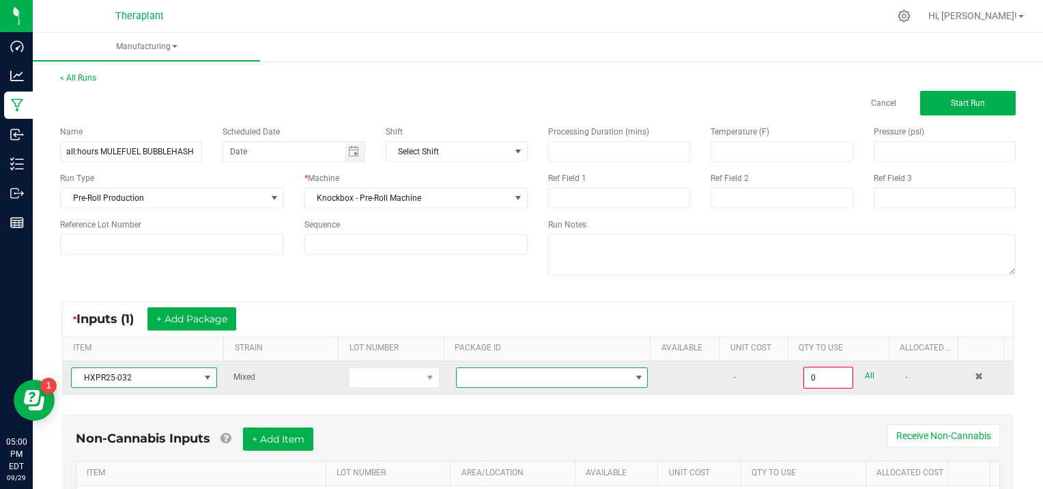
click at [633, 373] on span at bounding box center [638, 377] width 11 height 11
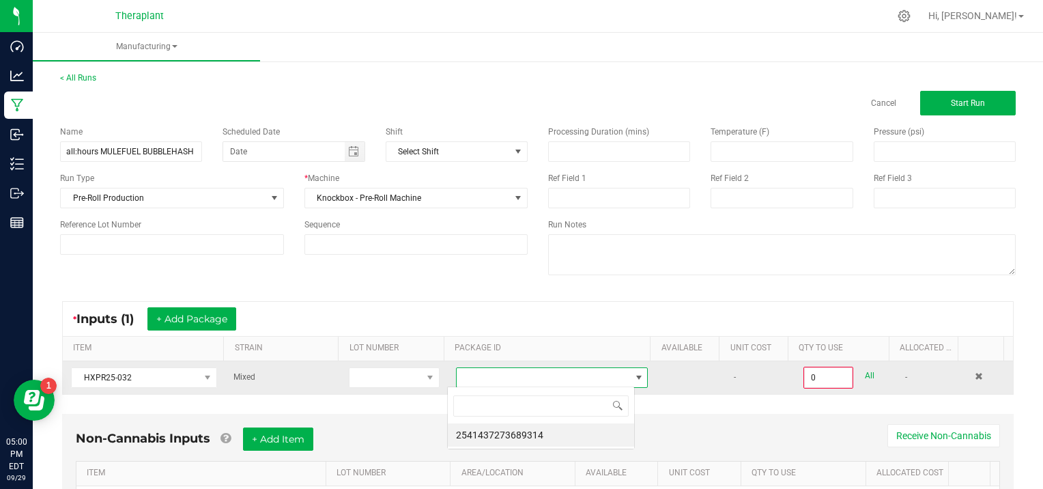
scroll to position [20, 187]
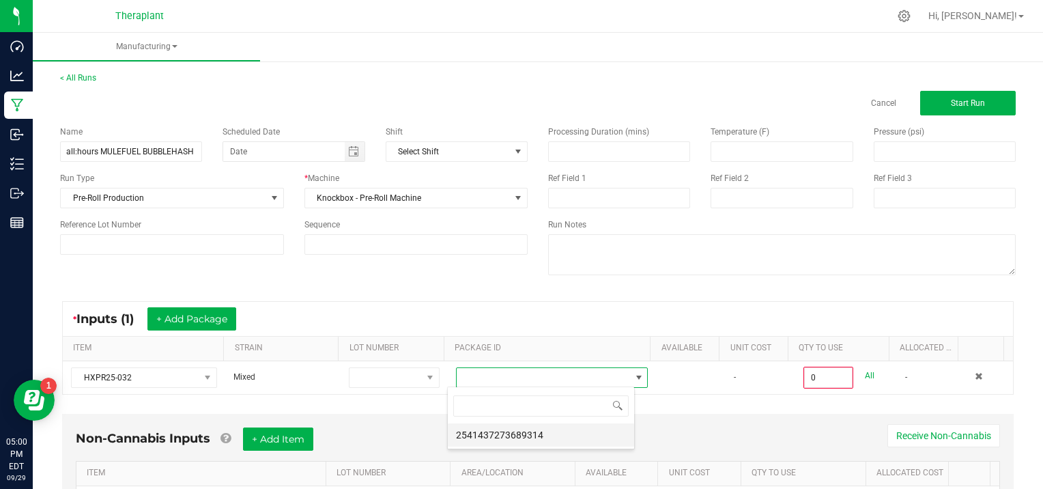
click at [552, 437] on li "2541437273689314" at bounding box center [541, 434] width 186 height 23
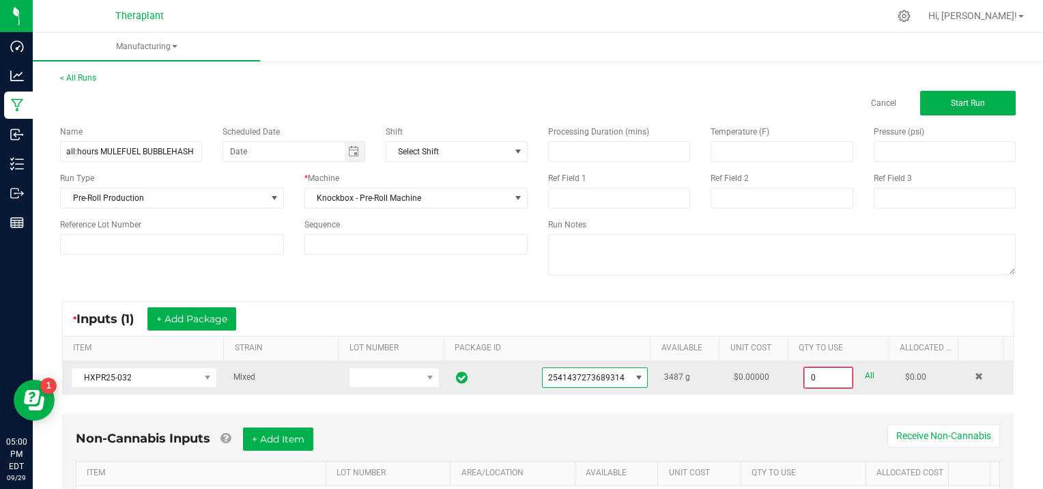
click at [826, 377] on input "0" at bounding box center [828, 377] width 47 height 19
click at [865, 374] on link "All" at bounding box center [870, 375] width 10 height 18
type input "3487.0000 g"
click at [936, 102] on button "Start Run" at bounding box center [968, 103] width 96 height 25
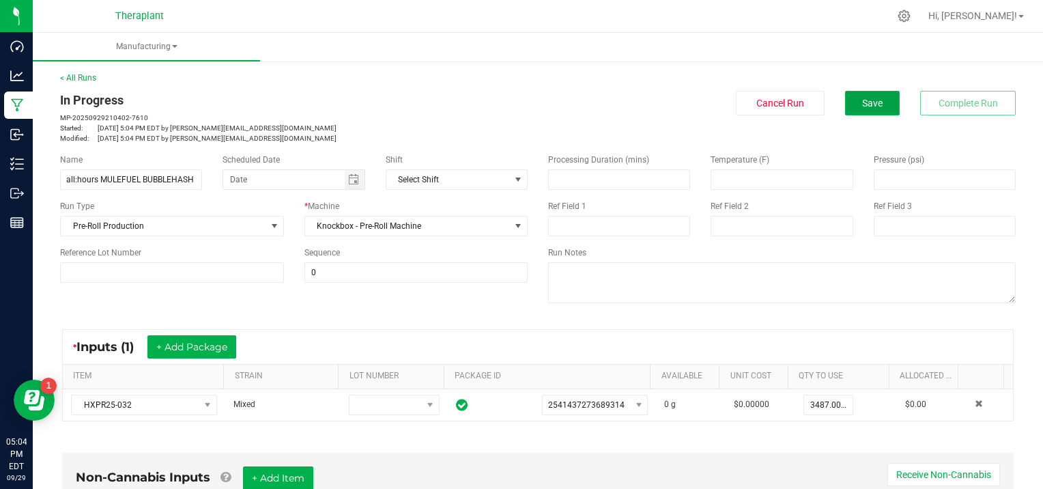
click at [871, 104] on span "Save" at bounding box center [872, 103] width 20 height 11
click at [873, 104] on button "Save" at bounding box center [872, 103] width 55 height 25
click at [871, 96] on button "Save" at bounding box center [872, 103] width 55 height 25
click at [83, 76] on link "< All Runs" at bounding box center [78, 78] width 36 height 10
